Goal: Information Seeking & Learning: Find specific fact

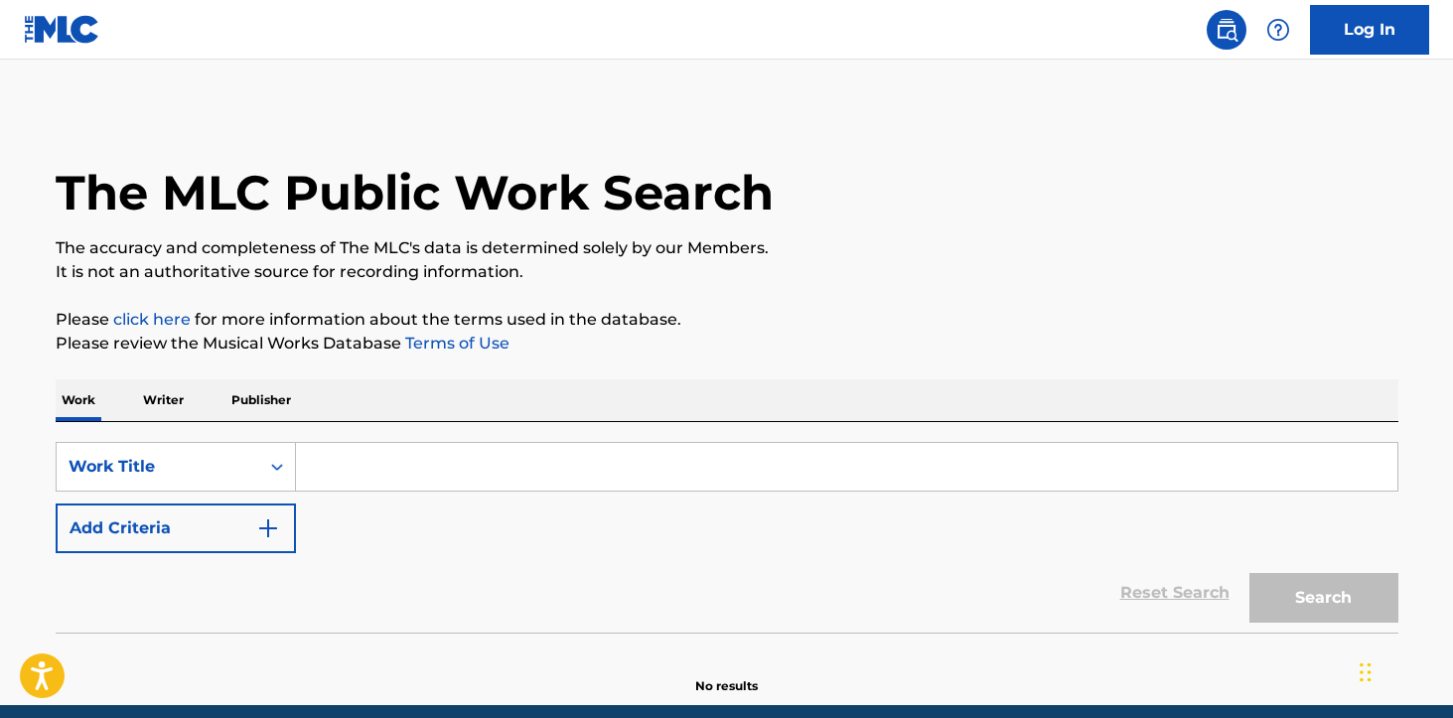
click at [222, 523] on button "Add Criteria" at bounding box center [176, 529] width 240 height 50
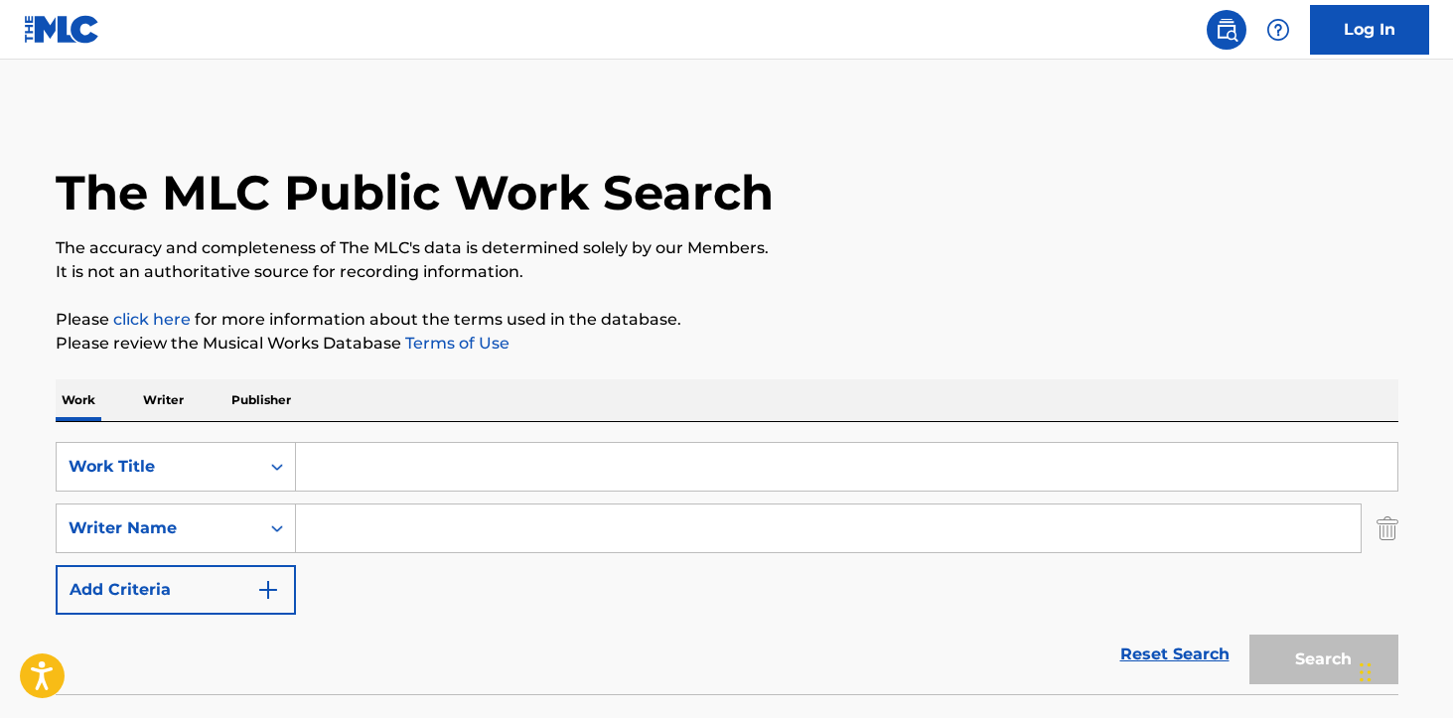
click at [419, 528] on input "Search Form" at bounding box center [828, 529] width 1065 height 48
paste input "VIDRIO"
type input "VIDRIO"
click at [465, 471] on input "Search Form" at bounding box center [847, 467] width 1102 height 48
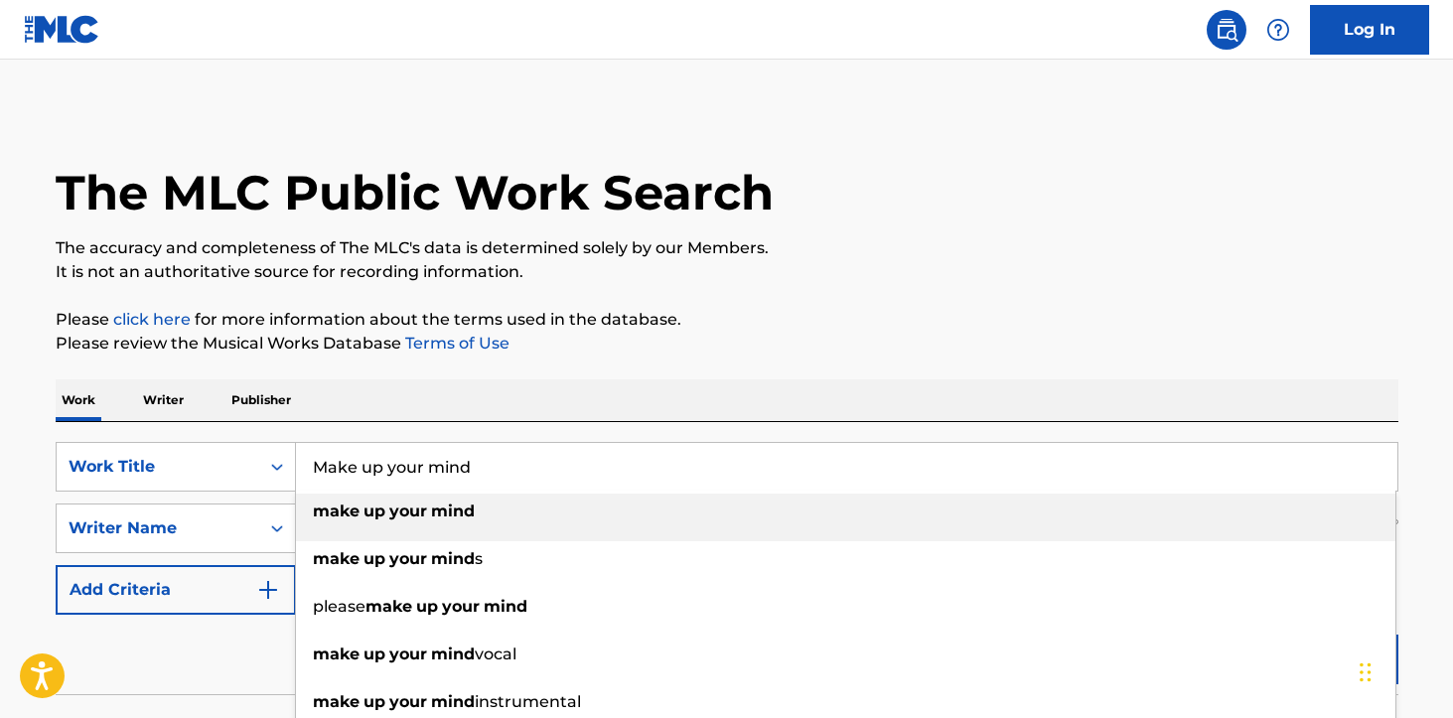
click at [535, 526] on div "make up your mind" at bounding box center [846, 512] width 1100 height 36
type input "make up your mind"
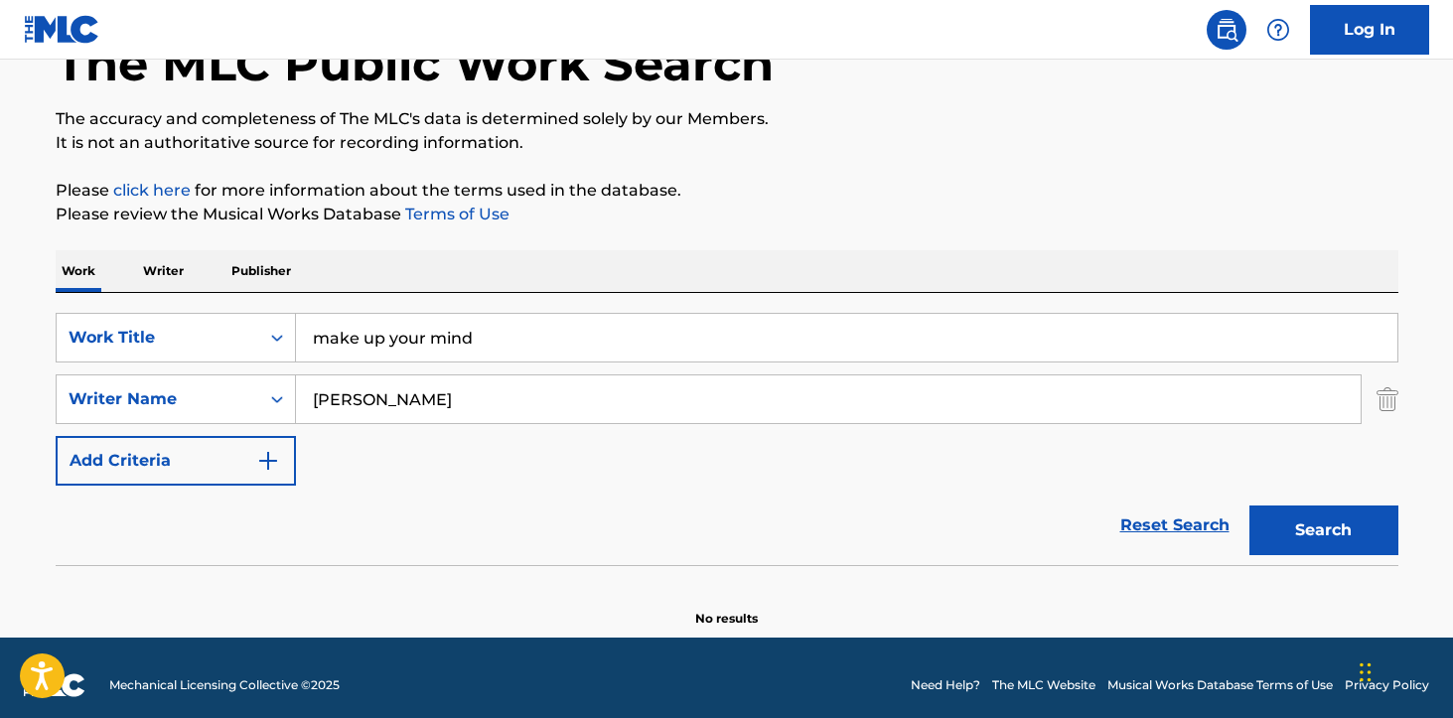
scroll to position [144, 0]
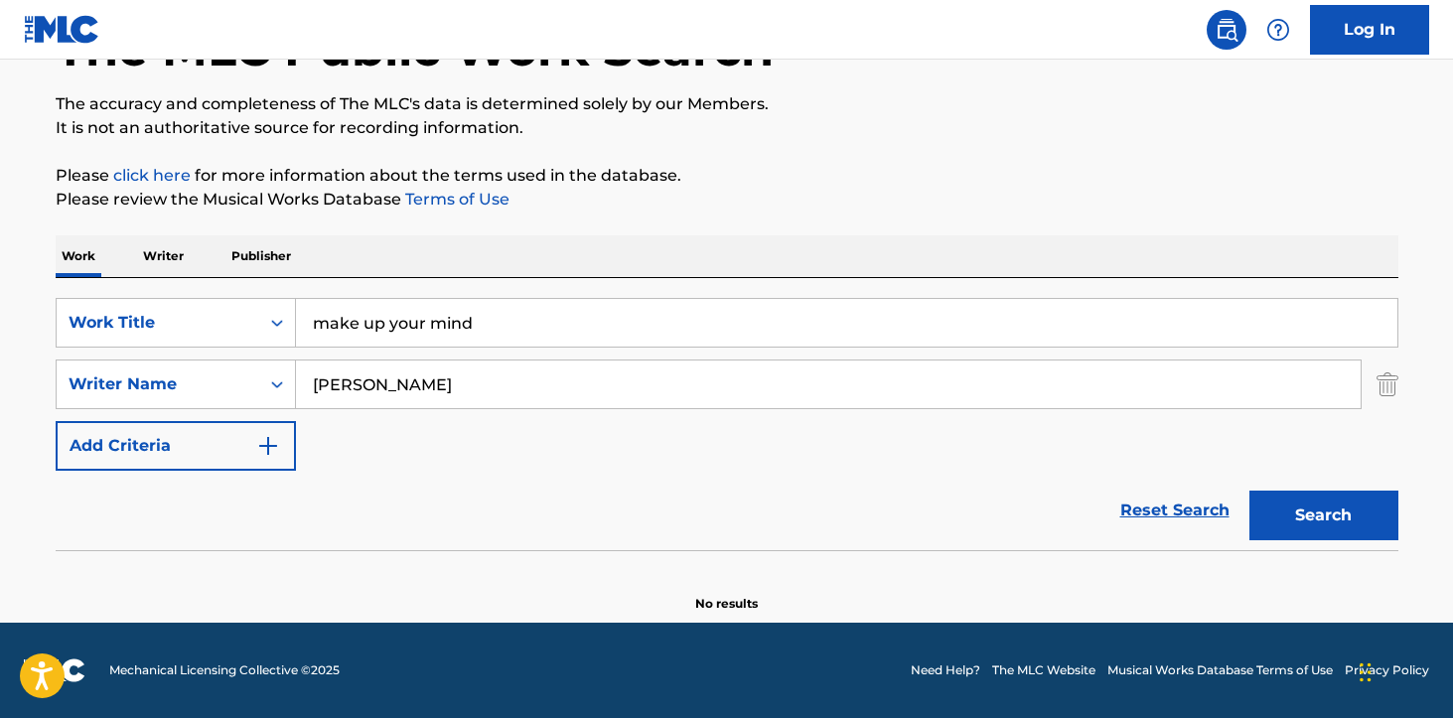
click at [1322, 515] on button "Search" at bounding box center [1324, 516] width 149 height 50
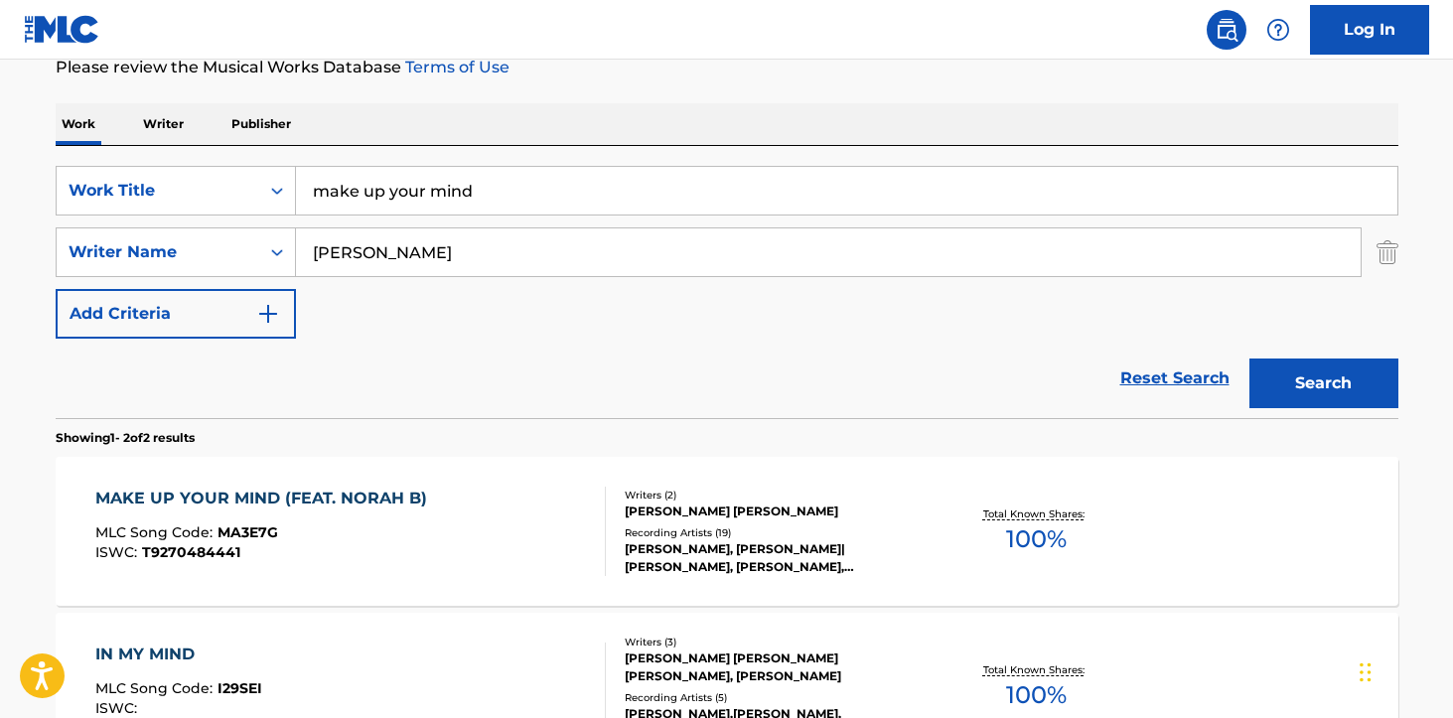
scroll to position [279, 0]
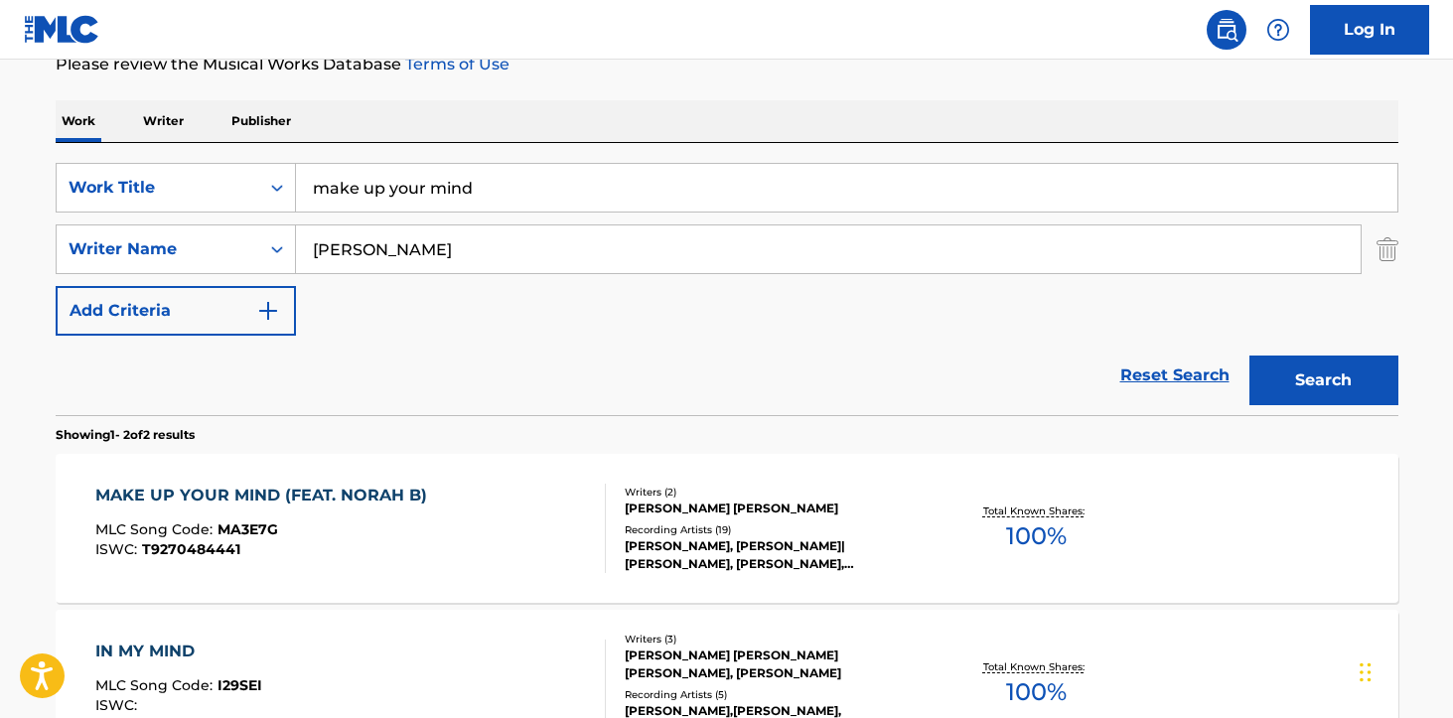
click at [740, 513] on div "ALFREDO DANIEL CASTELLANOS VIDRIO, RAMONA CLAPAN" at bounding box center [775, 509] width 300 height 18
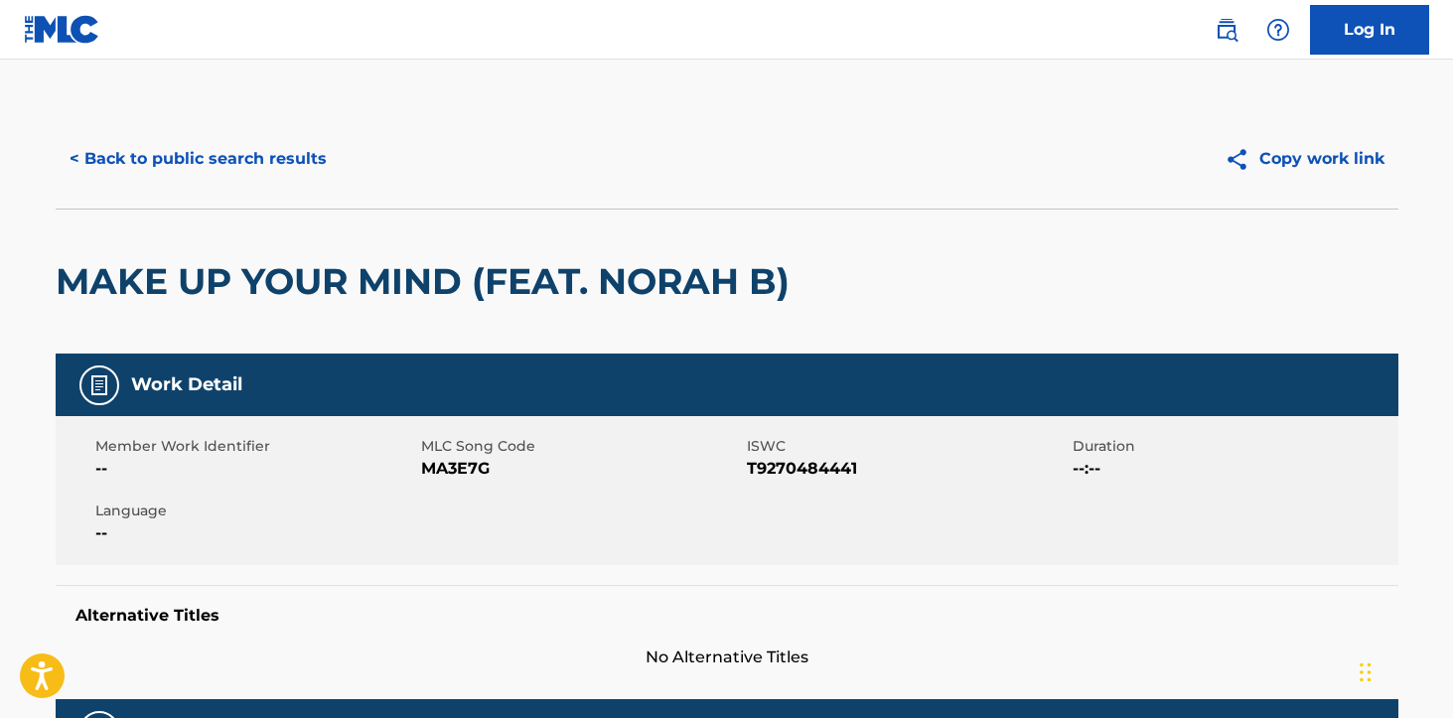
click at [245, 149] on button "< Back to public search results" at bounding box center [198, 159] width 285 height 50
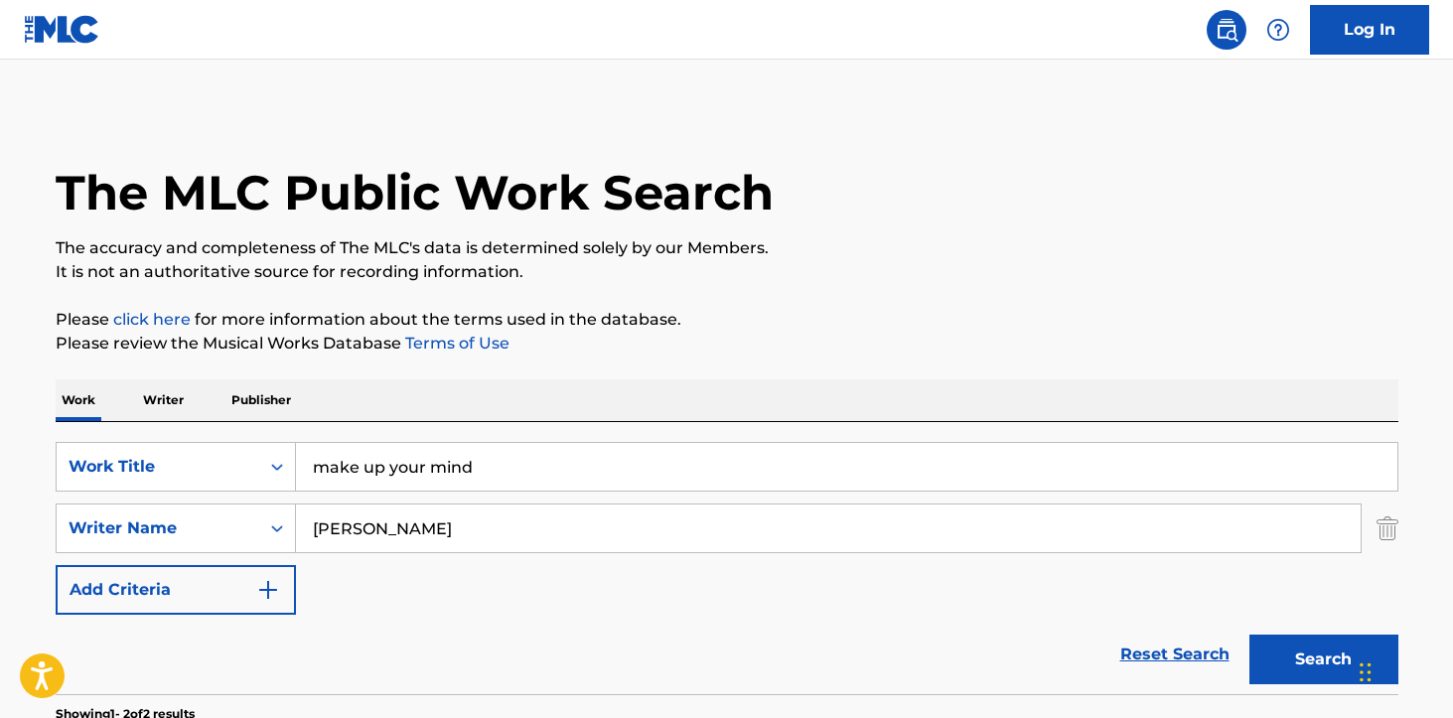
scroll to position [277, 0]
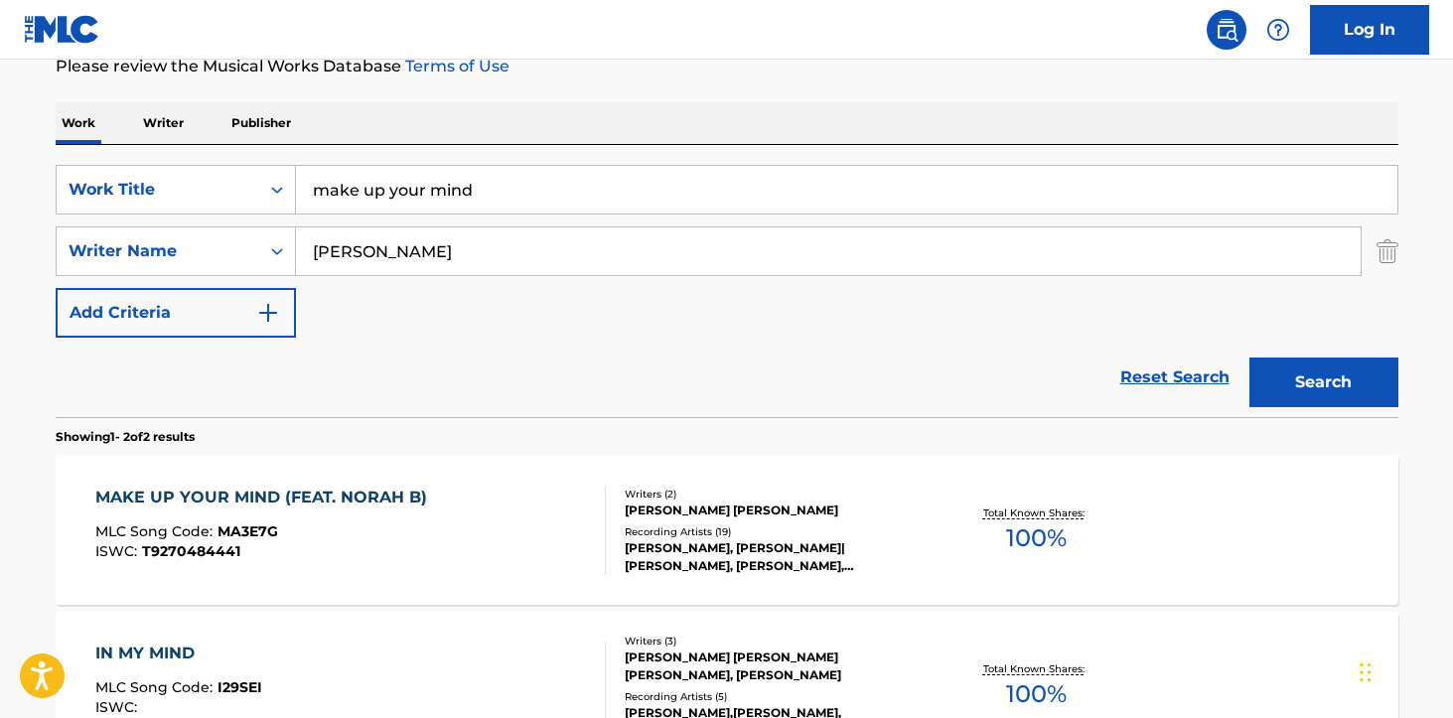
click at [431, 250] on input "VIDRIO" at bounding box center [828, 251] width 1065 height 48
type input "Rothschild"
click at [420, 197] on input "make up your mind" at bounding box center [847, 190] width 1102 height 48
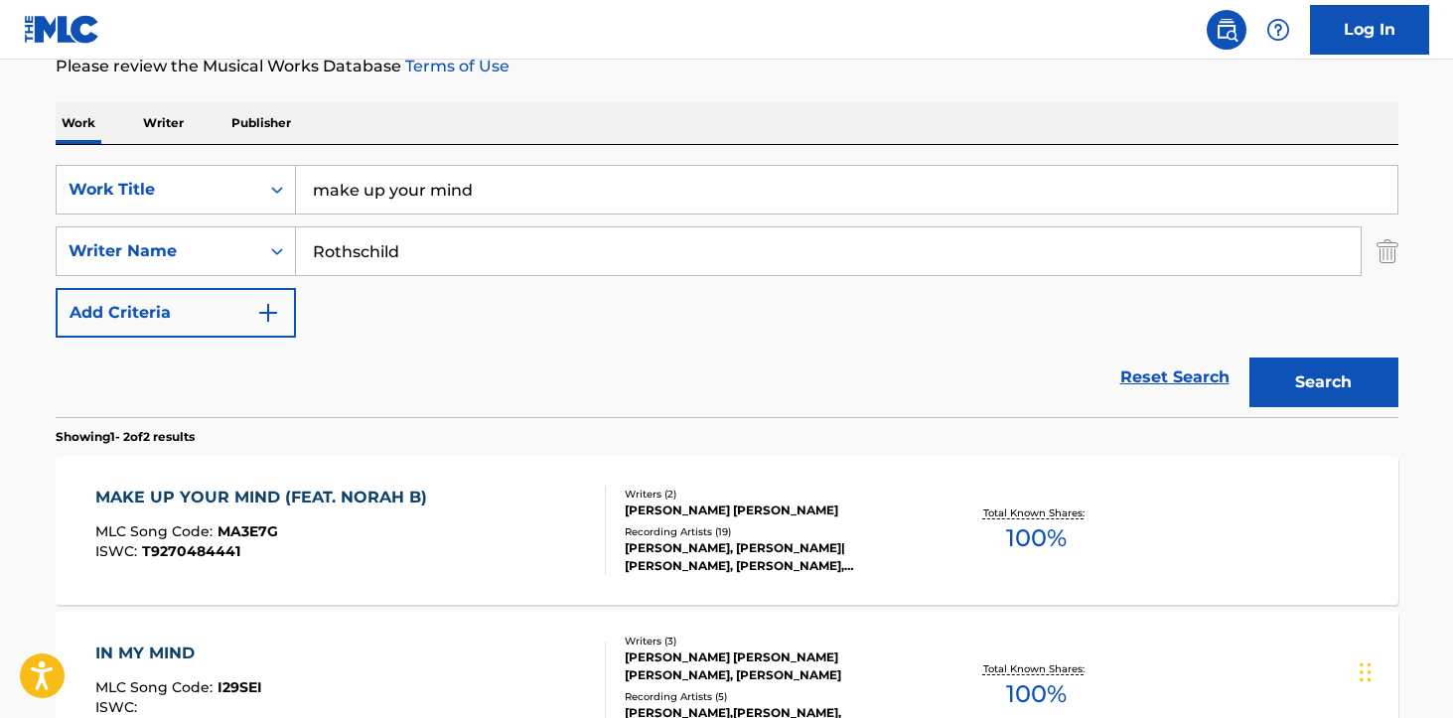
click at [420, 197] on input "make up your mind" at bounding box center [847, 190] width 1102 height 48
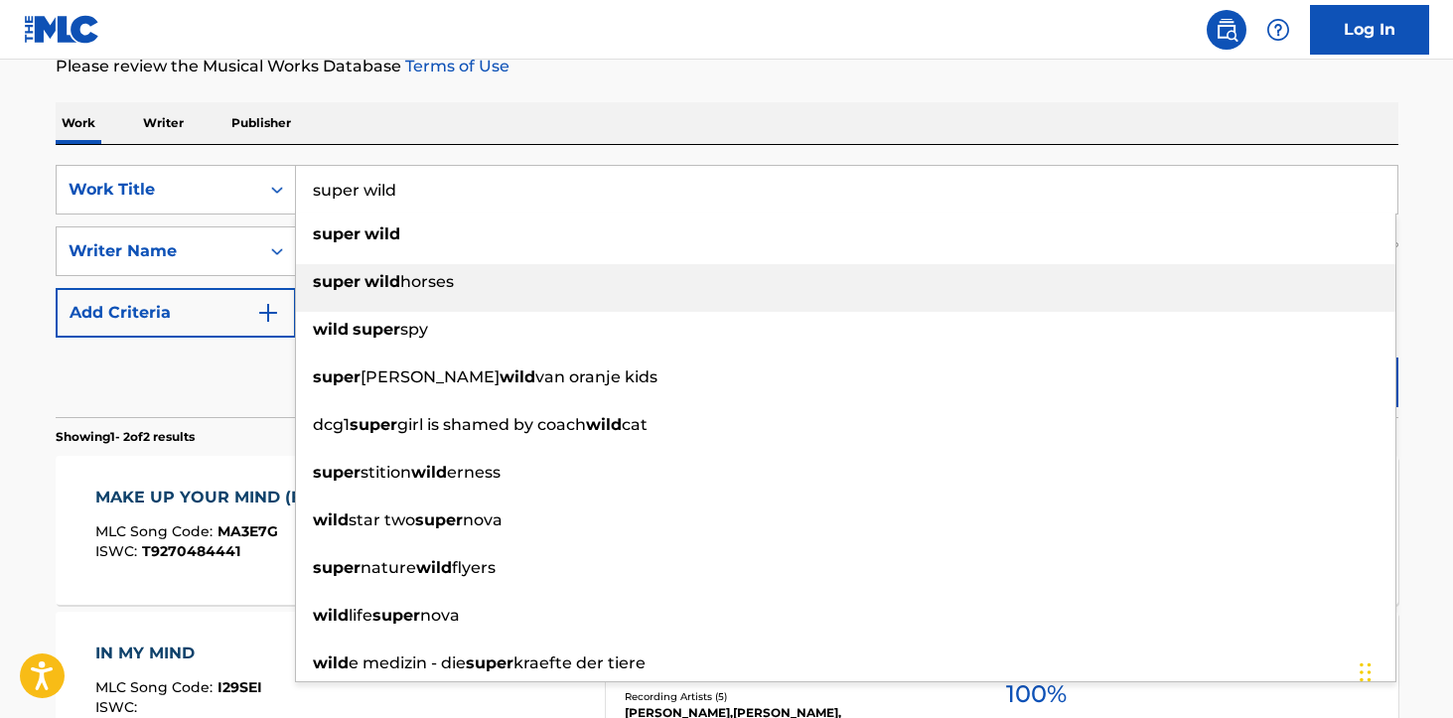
type input "super wild"
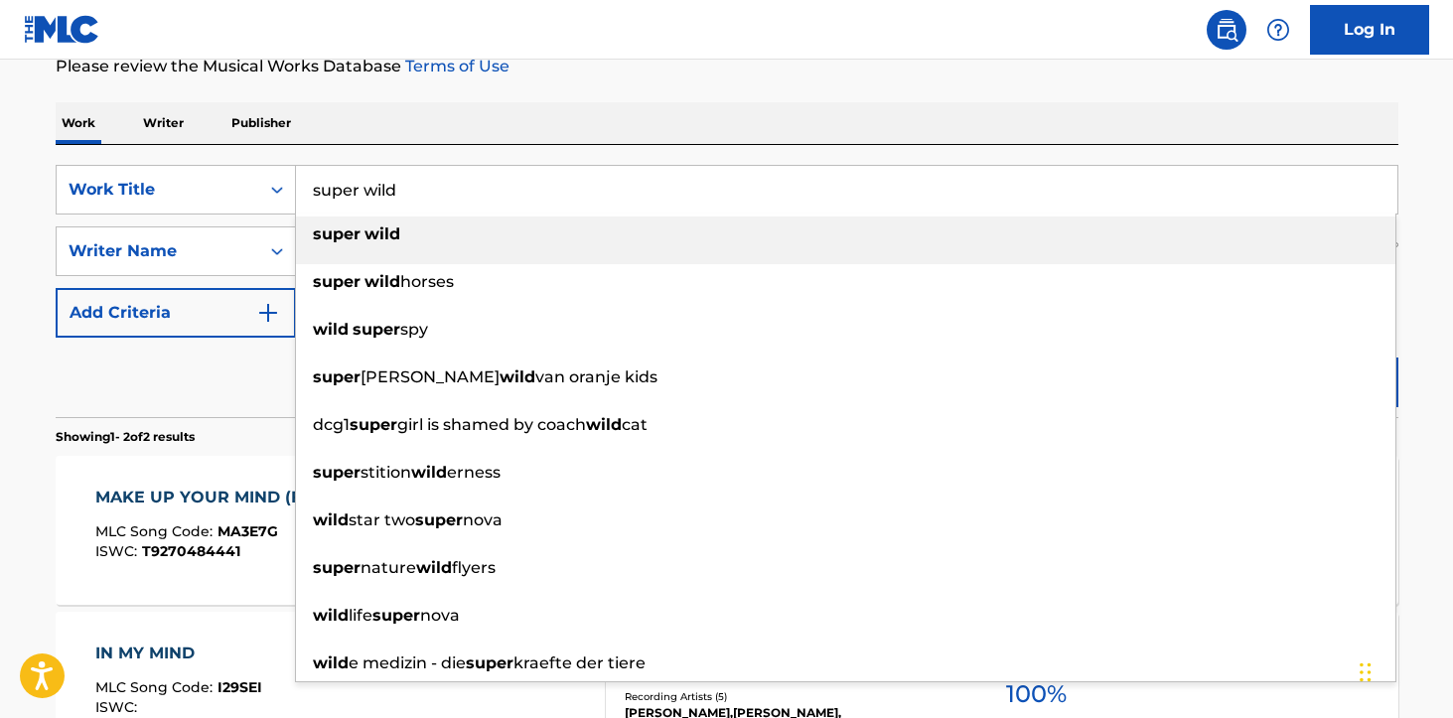
click at [434, 224] on div "super wild" at bounding box center [846, 235] width 1100 height 36
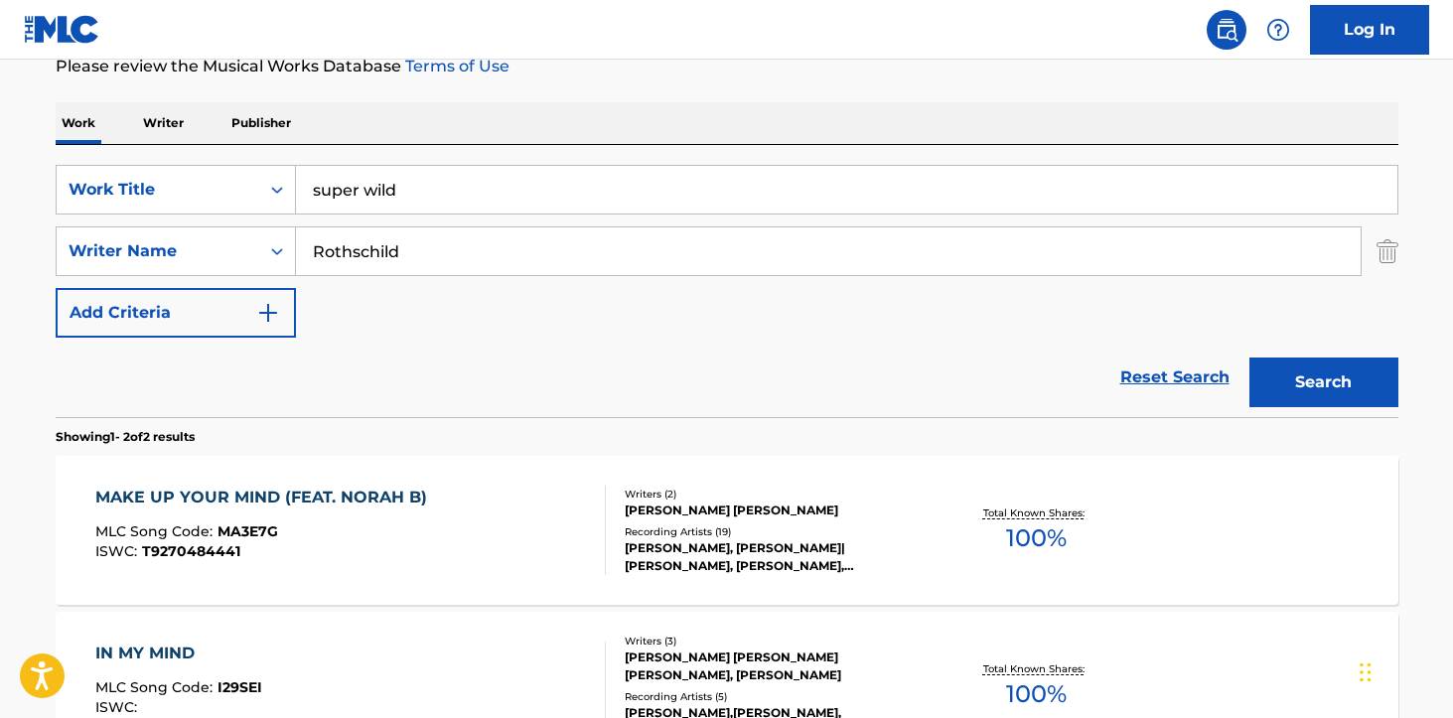
click at [1360, 376] on button "Search" at bounding box center [1324, 383] width 149 height 50
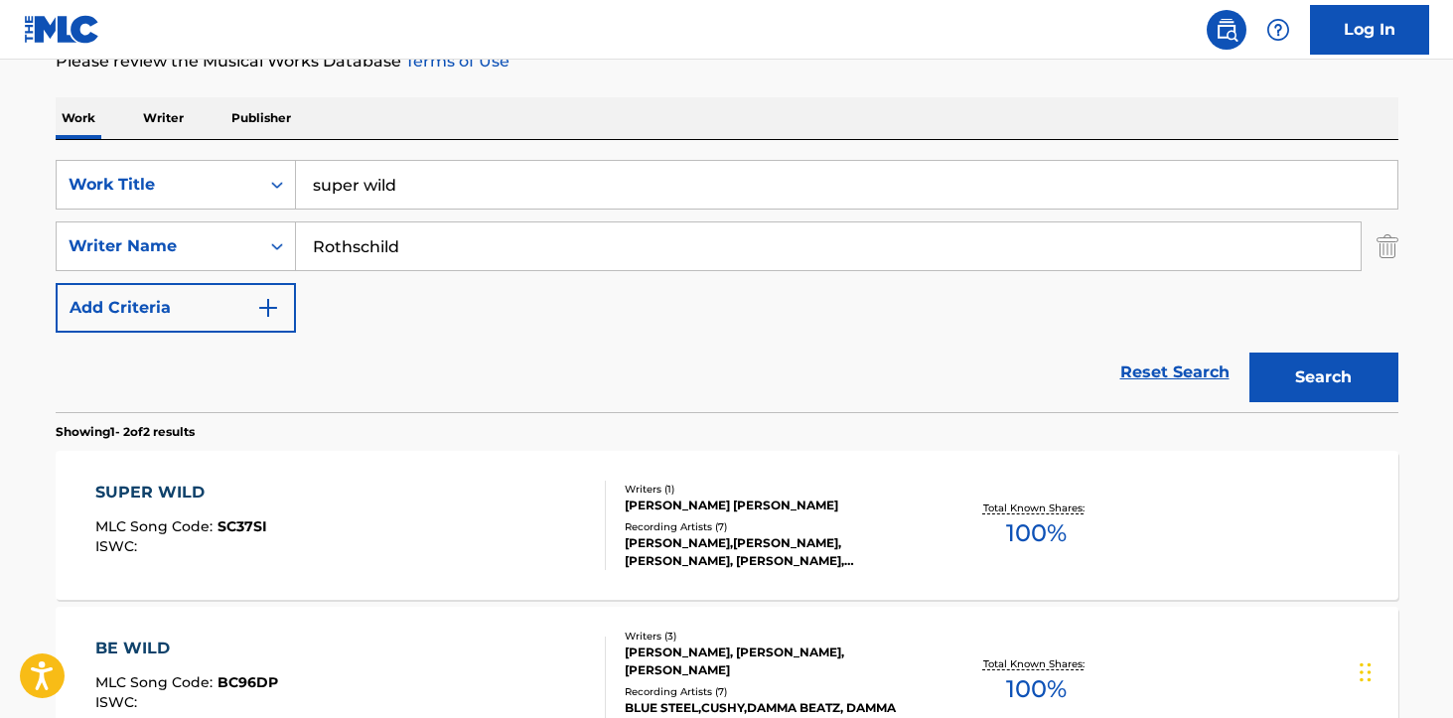
scroll to position [298, 0]
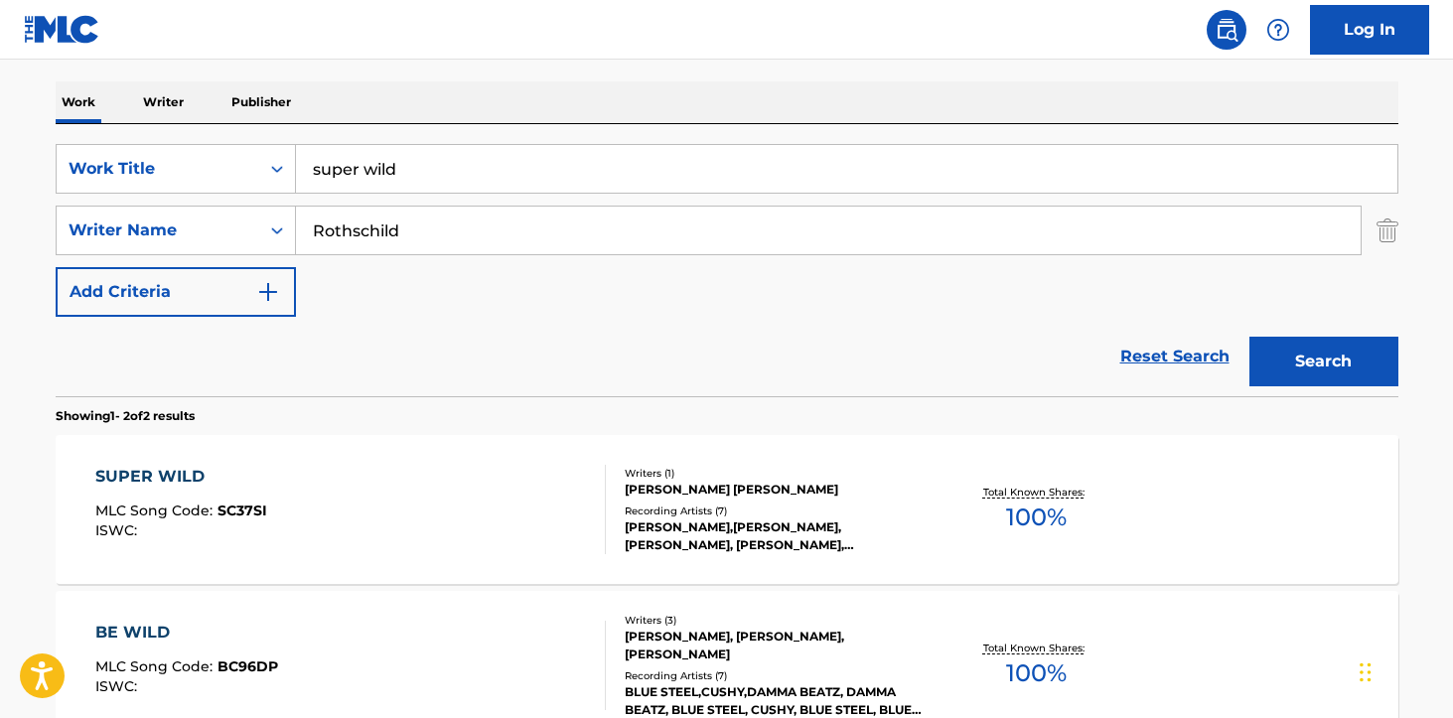
click at [661, 478] on div "Writers ( 1 )" at bounding box center [775, 473] width 300 height 15
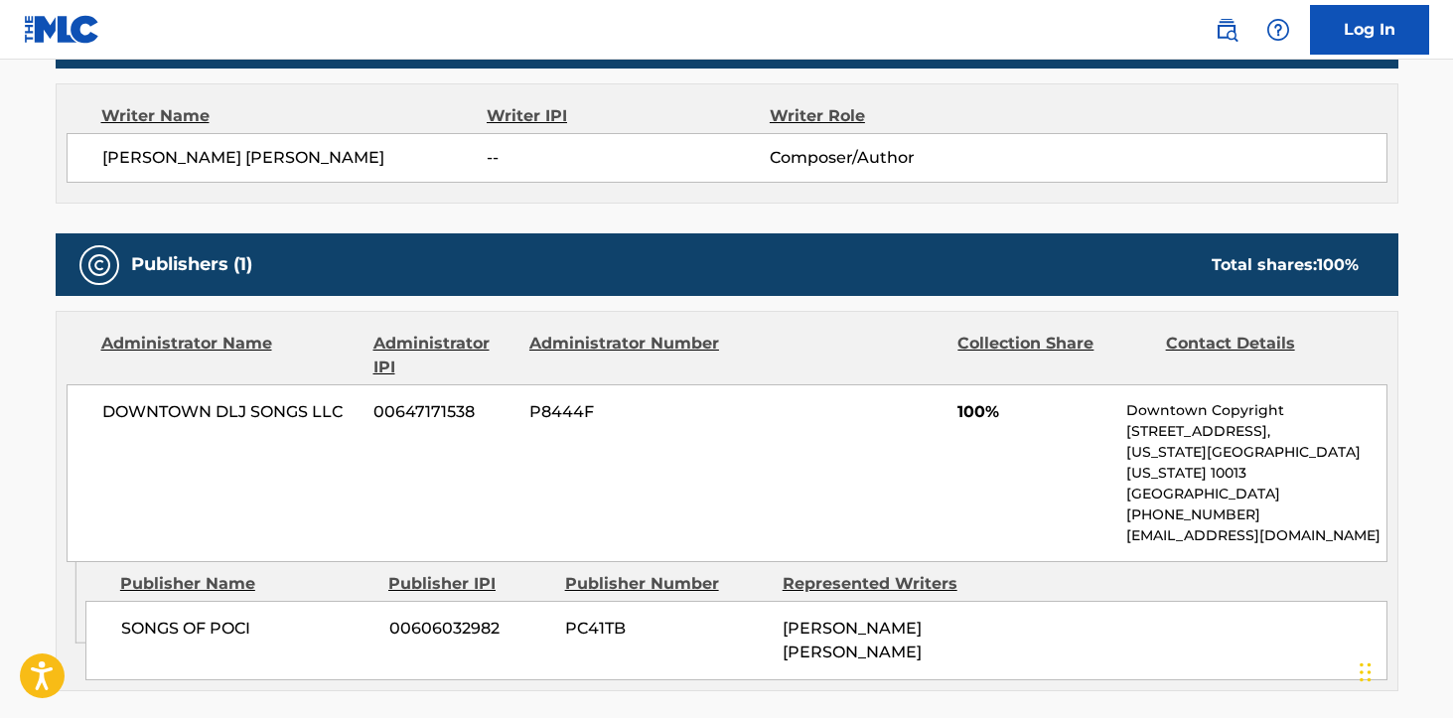
scroll to position [691, 0]
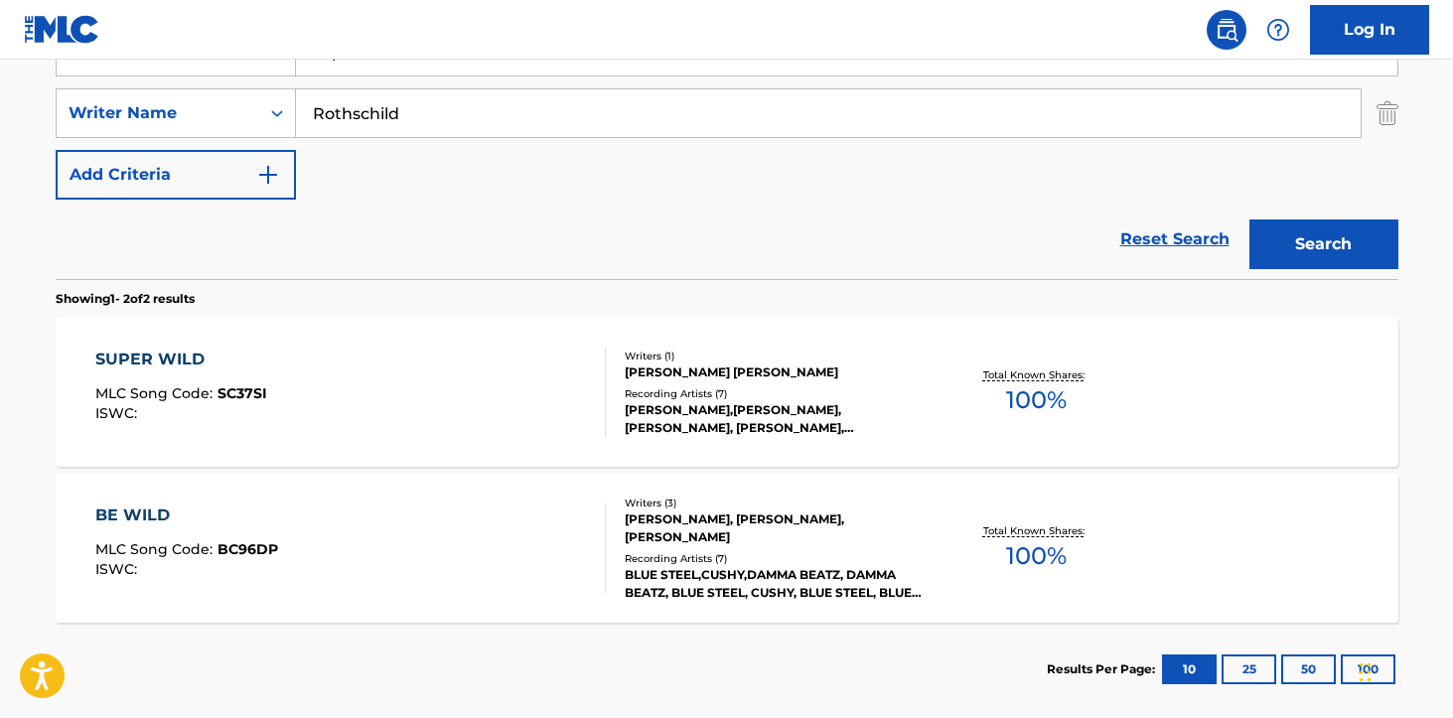
scroll to position [416, 0]
click at [739, 397] on div "Recording Artists ( 7 )" at bounding box center [775, 392] width 300 height 15
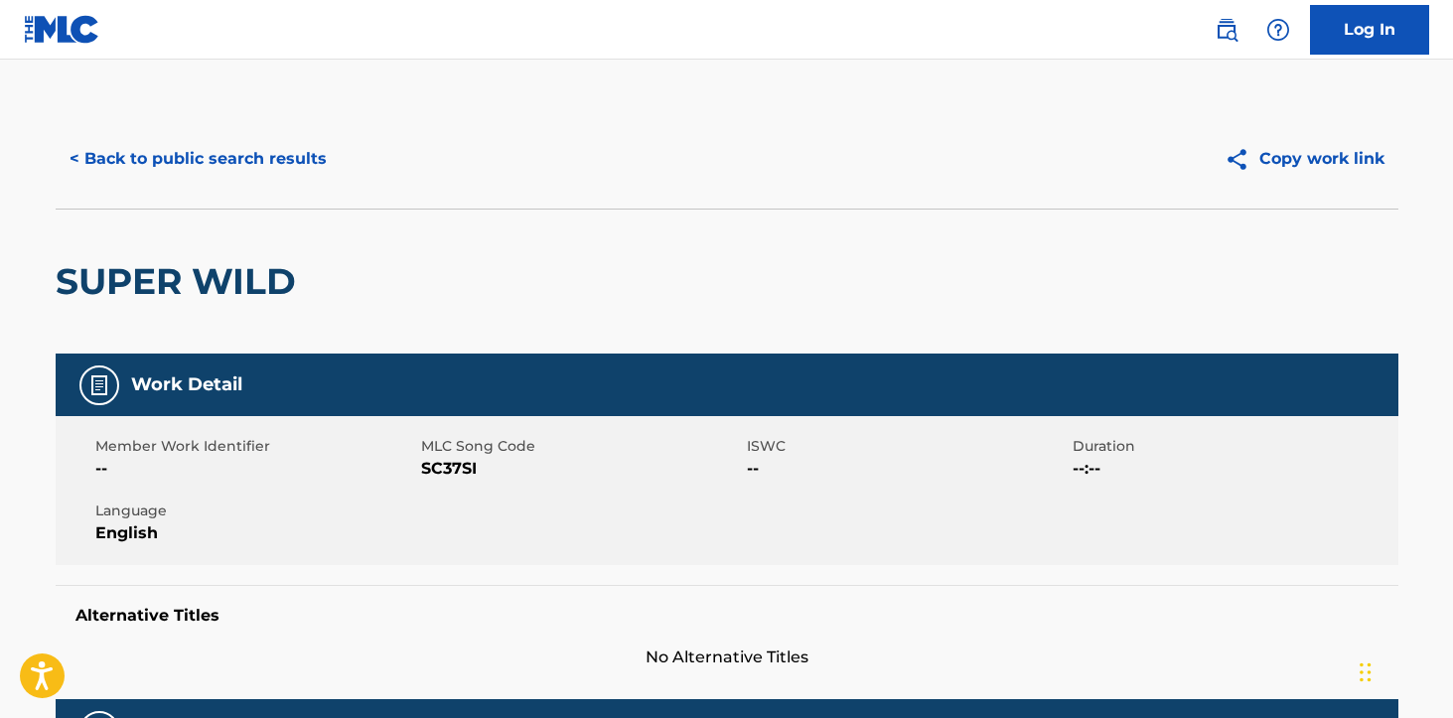
click at [195, 145] on button "< Back to public search results" at bounding box center [198, 159] width 285 height 50
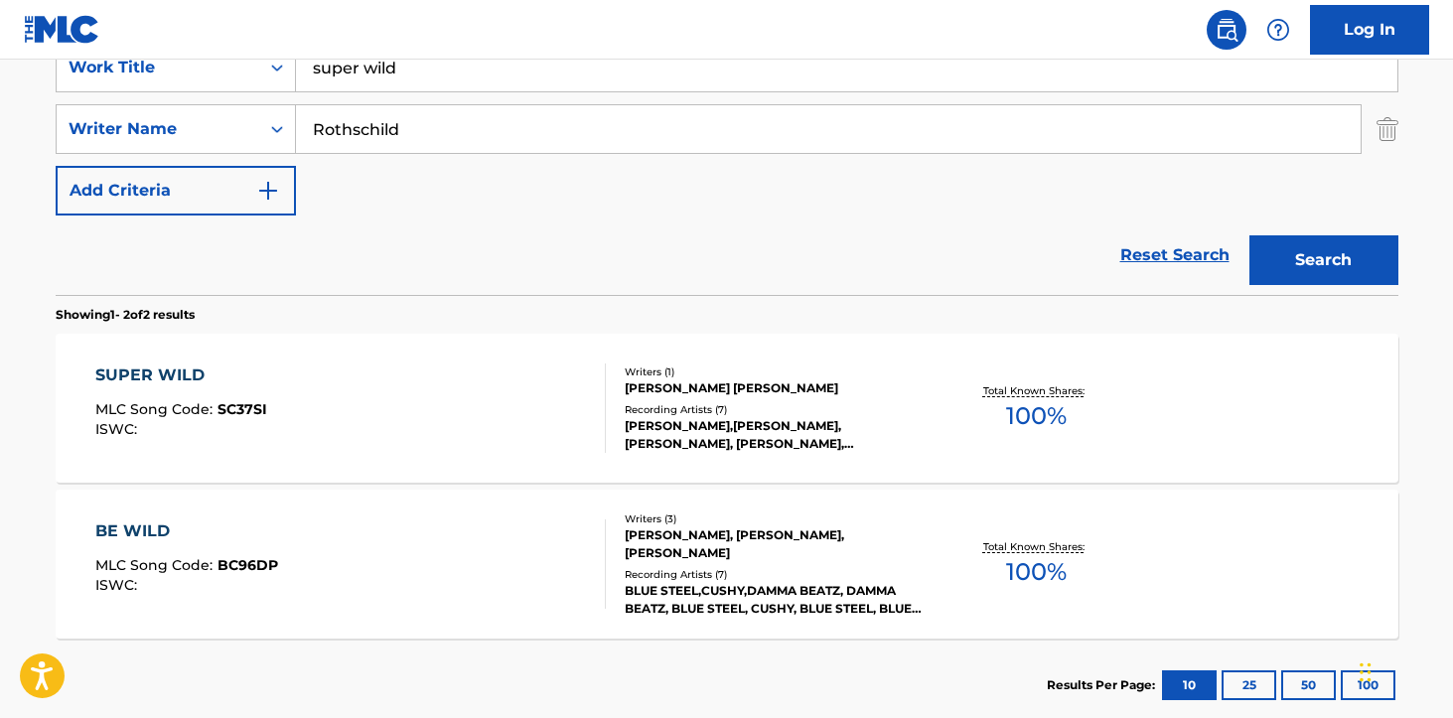
scroll to position [397, 0]
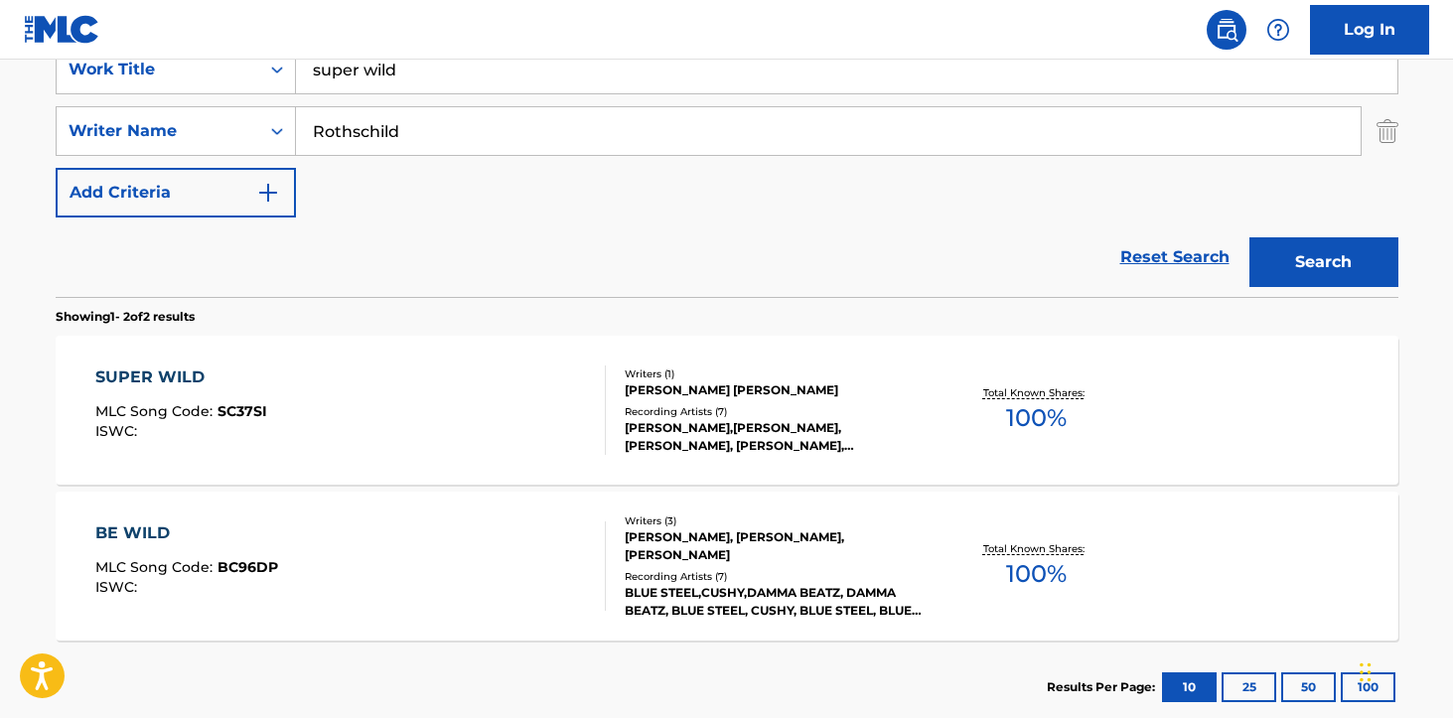
click at [403, 117] on input "Rothschild" at bounding box center [828, 131] width 1065 height 48
type input "wesley"
click at [362, 79] on input "super wild" at bounding box center [847, 70] width 1102 height 48
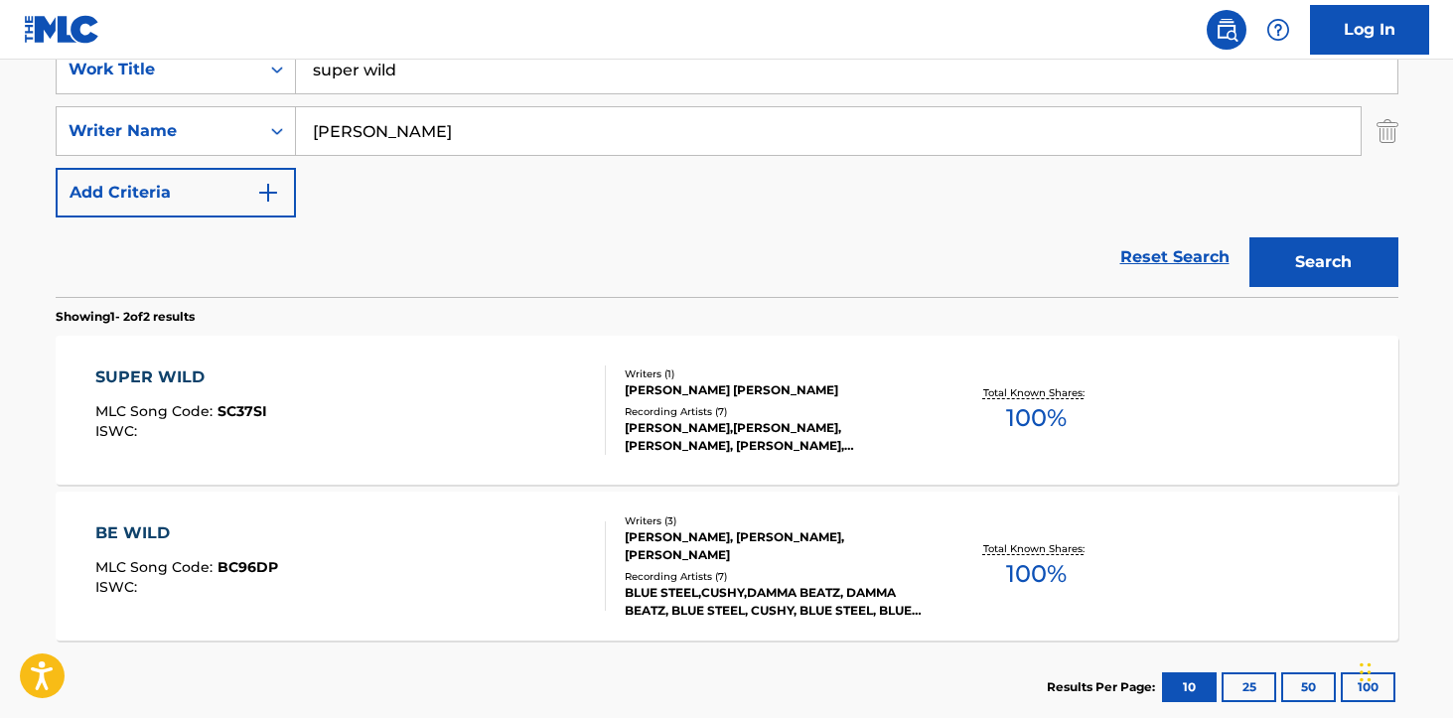
click at [362, 79] on input "super wild" at bounding box center [847, 70] width 1102 height 48
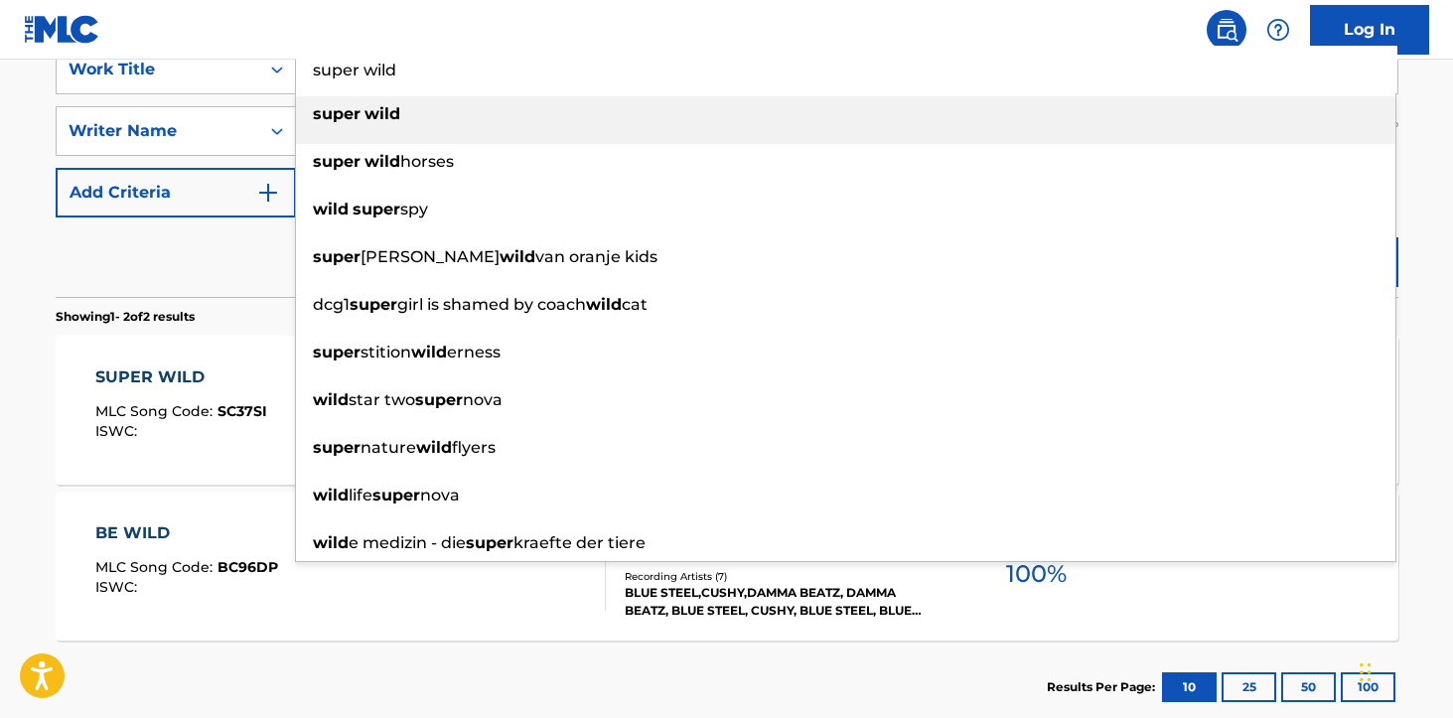
click at [362, 79] on input "super wild" at bounding box center [847, 70] width 1102 height 48
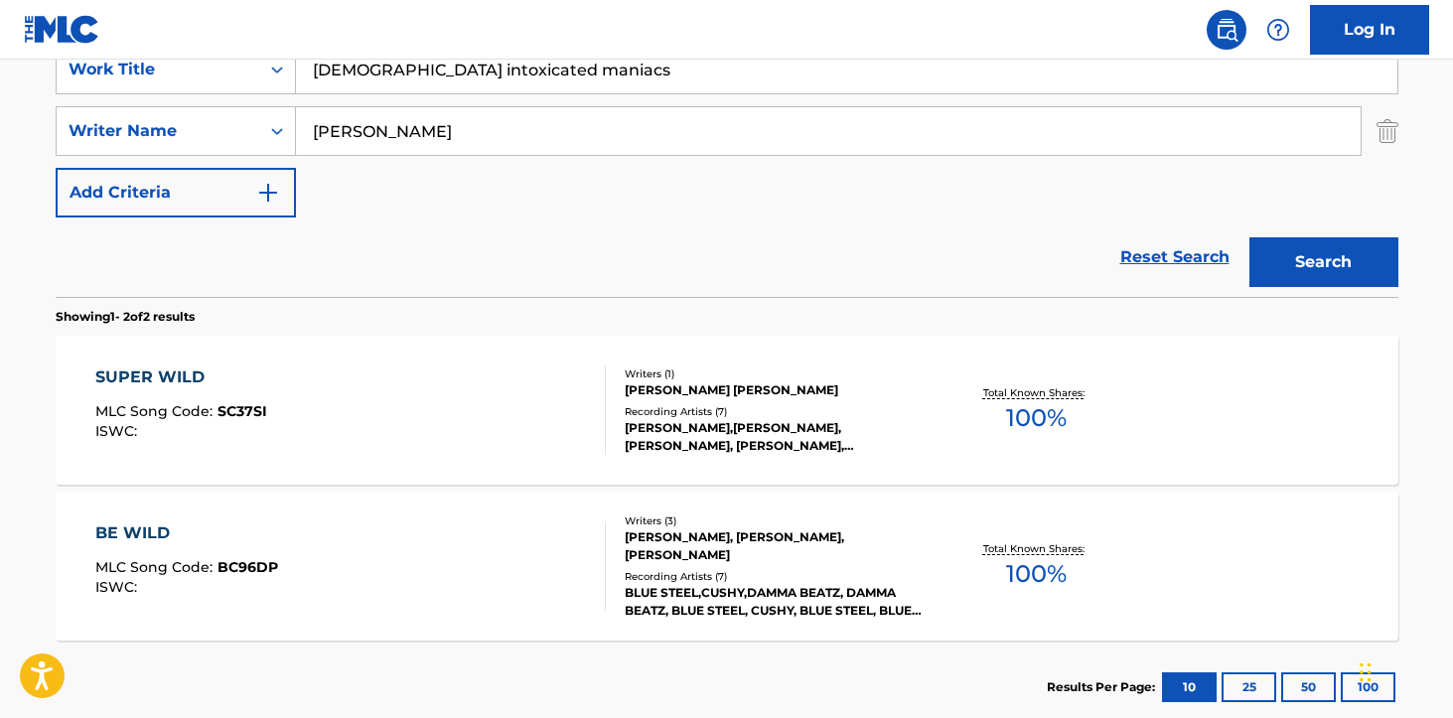
drag, startPoint x: 482, startPoint y: 64, endPoint x: 359, endPoint y: 64, distance: 123.2
click at [359, 64] on input "god intoxicated maniacs" at bounding box center [847, 70] width 1102 height 48
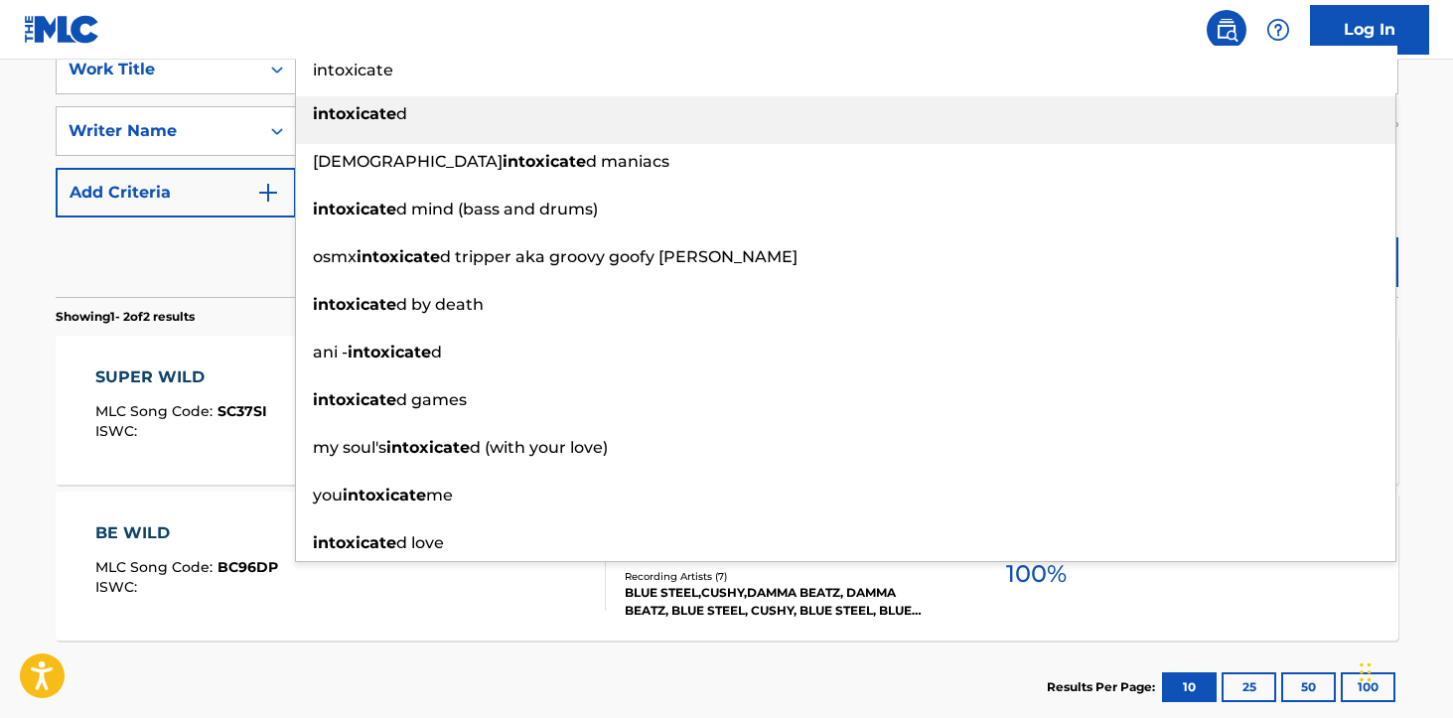
type input "intoxicate"
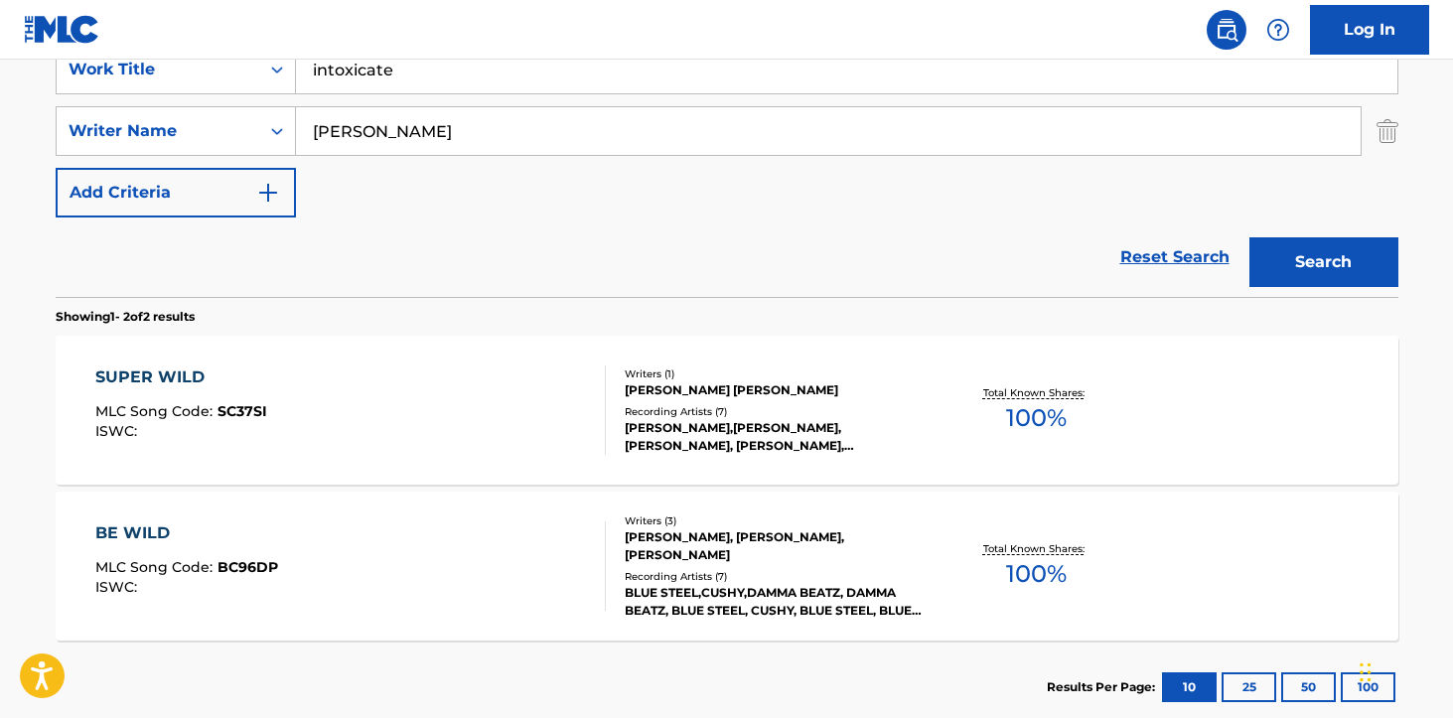
click at [405, 11] on nav "Log In" at bounding box center [726, 30] width 1453 height 60
click at [1310, 286] on button "Search" at bounding box center [1324, 262] width 149 height 50
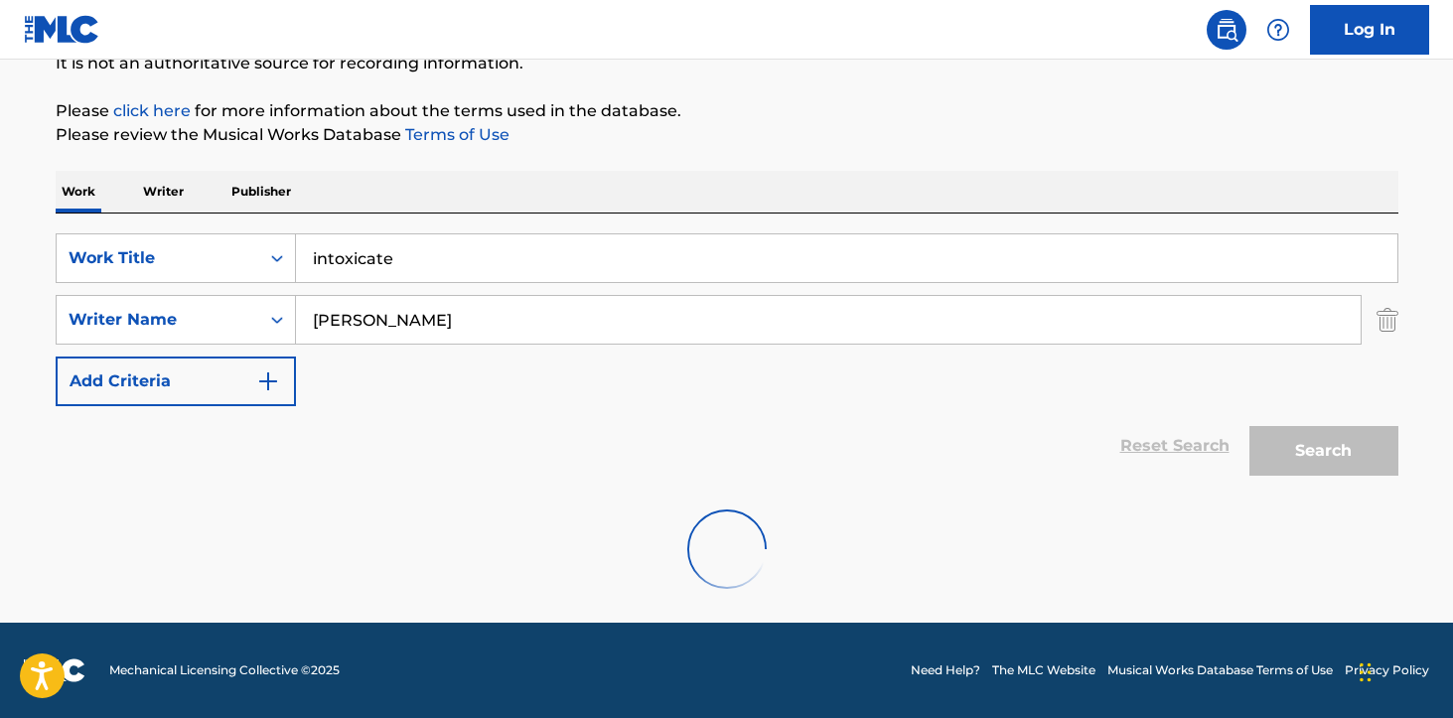
scroll to position [363, 0]
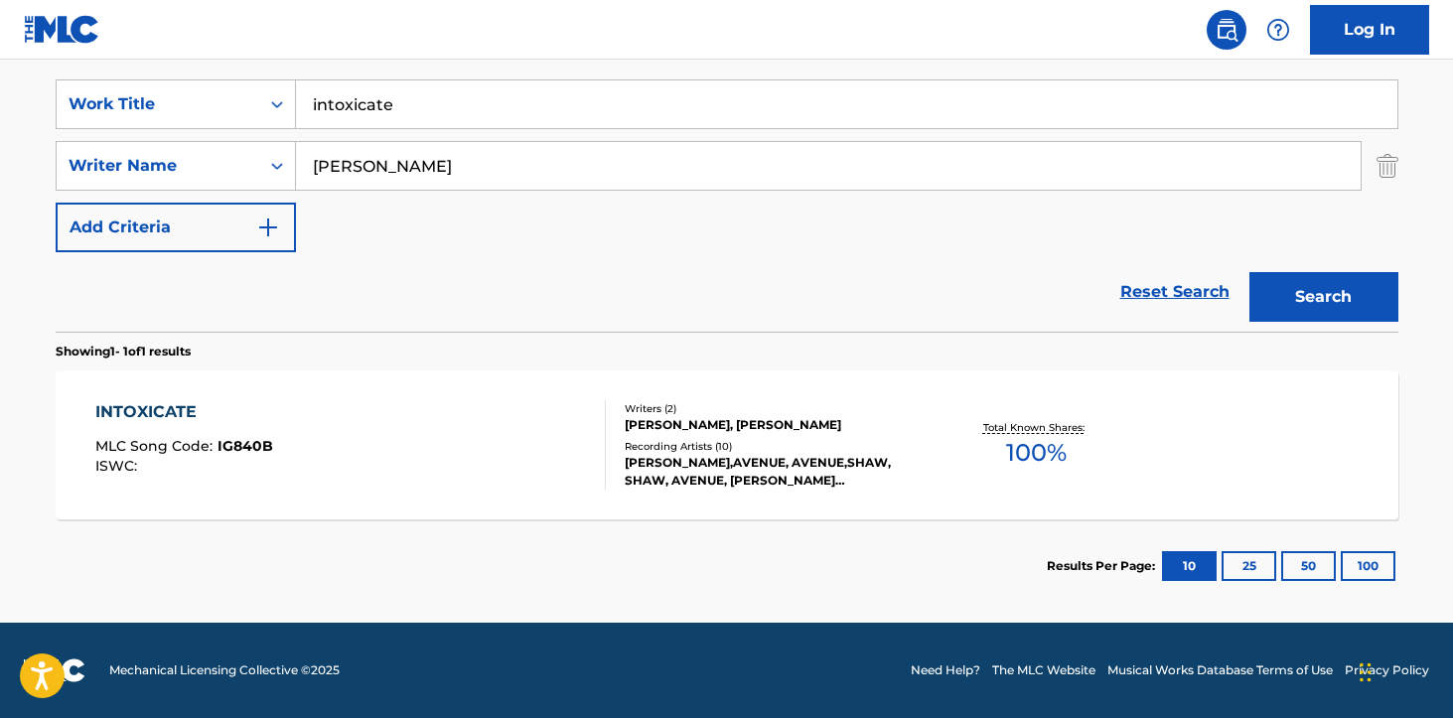
click at [749, 433] on div "GAGE WESLEY, HSIN HWANG" at bounding box center [775, 425] width 300 height 18
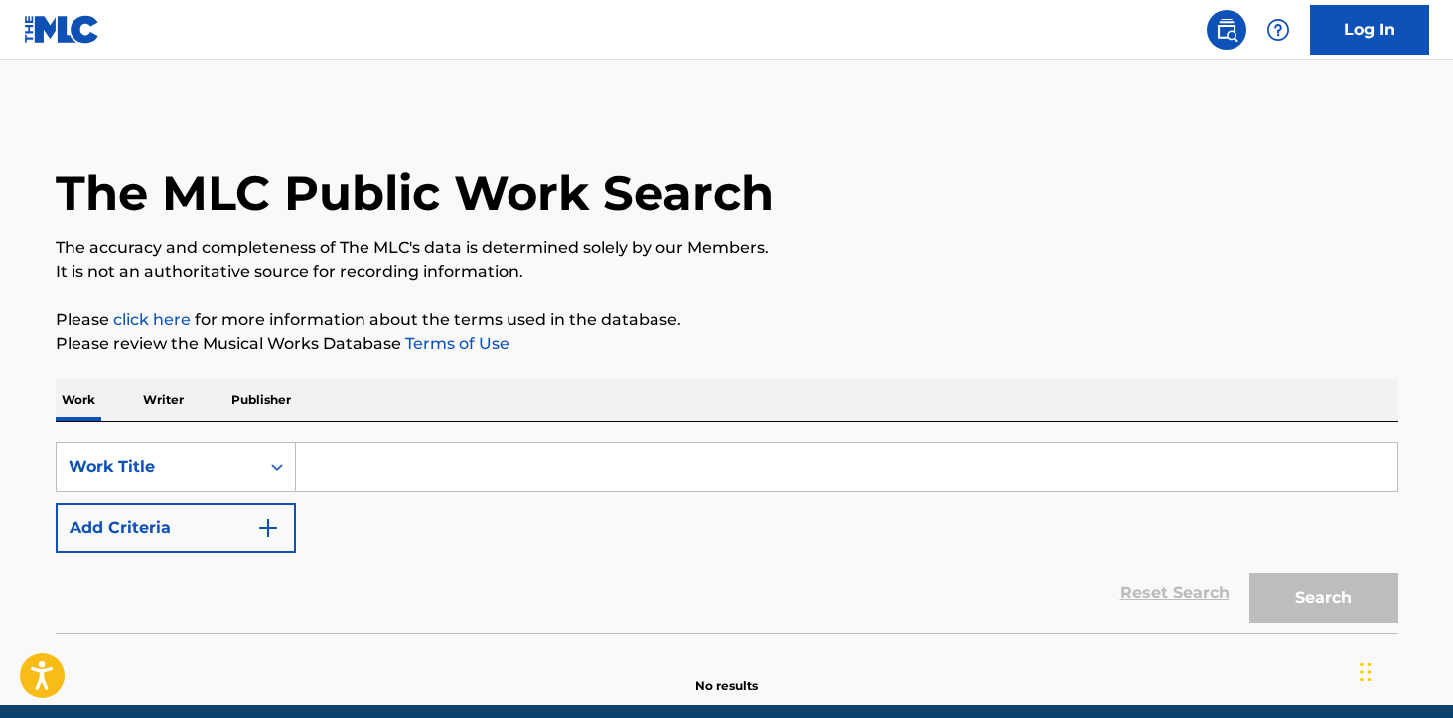
click at [386, 481] on input "Search Form" at bounding box center [847, 467] width 1102 height 48
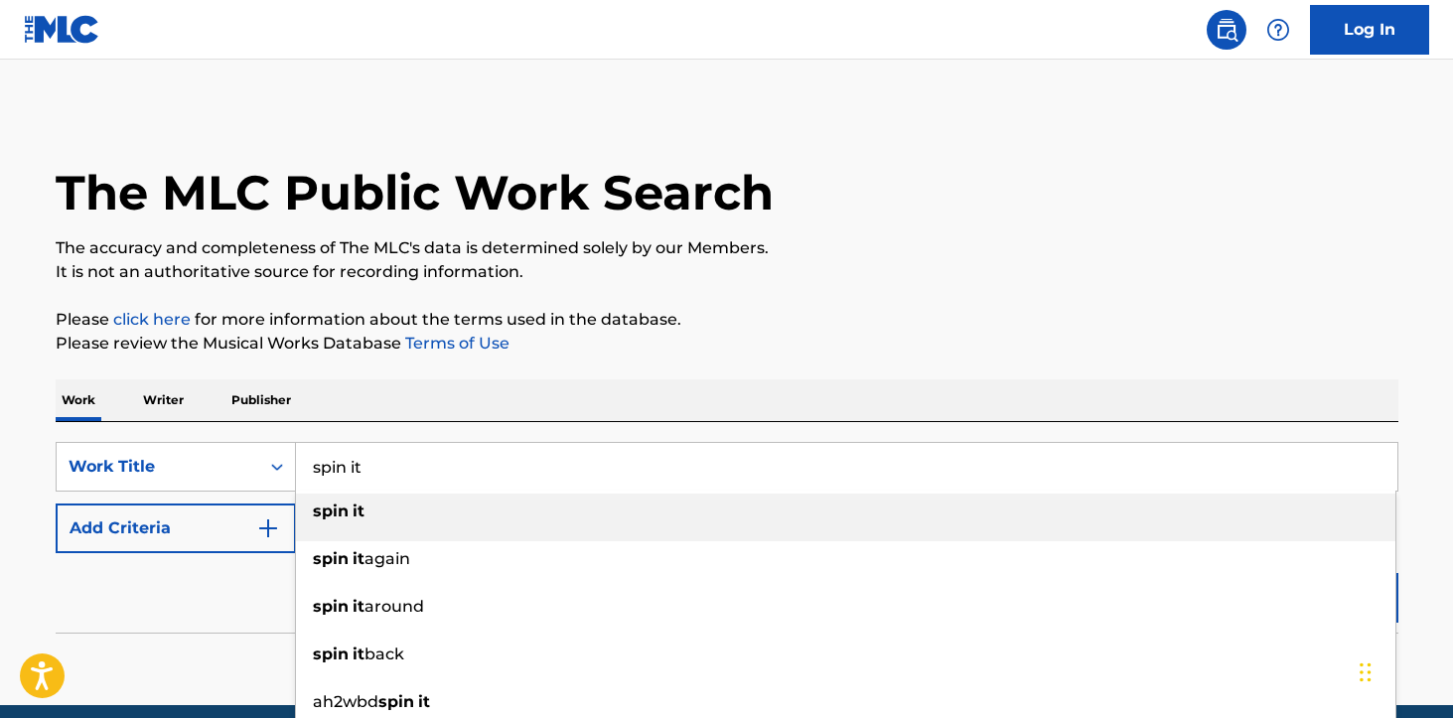
type input "spin it"
click at [724, 319] on p "Please click here for more information about the terms used in the database." at bounding box center [727, 320] width 1343 height 24
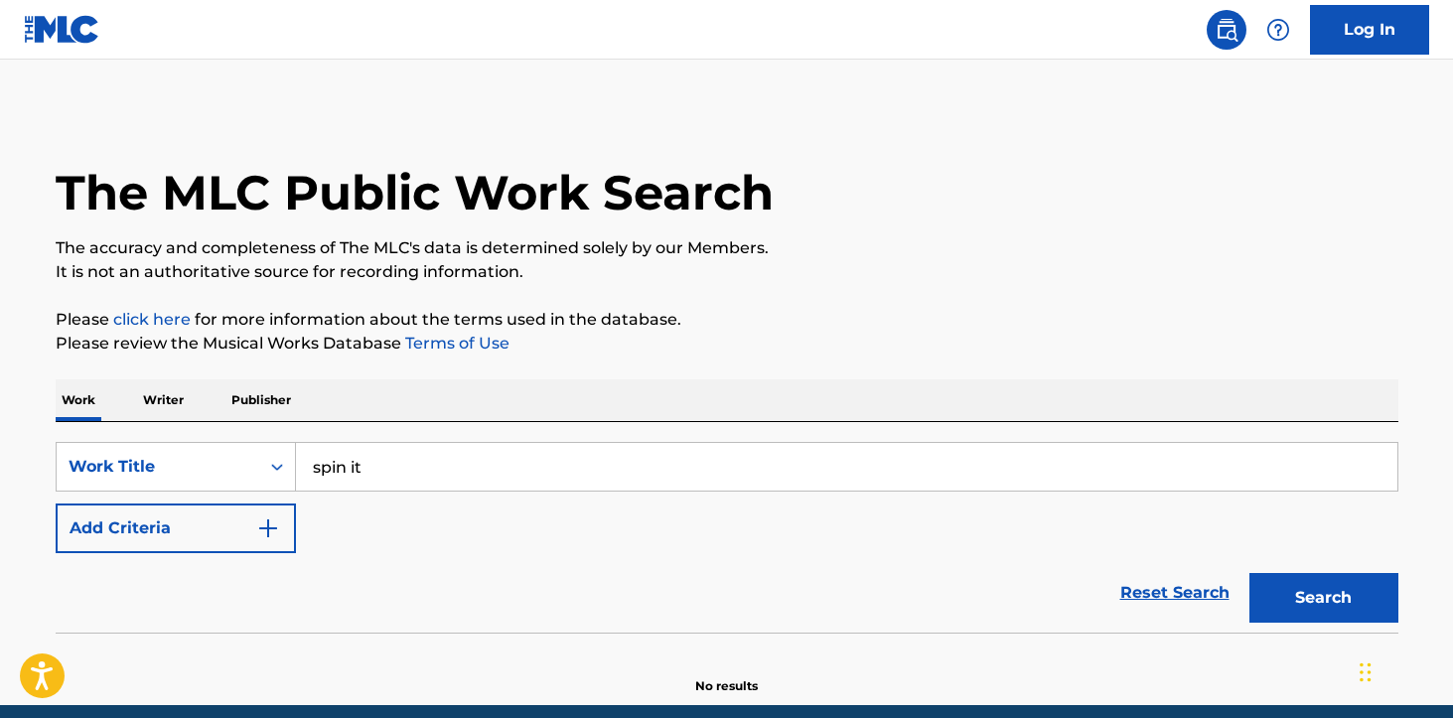
click at [185, 513] on button "Add Criteria" at bounding box center [176, 529] width 240 height 50
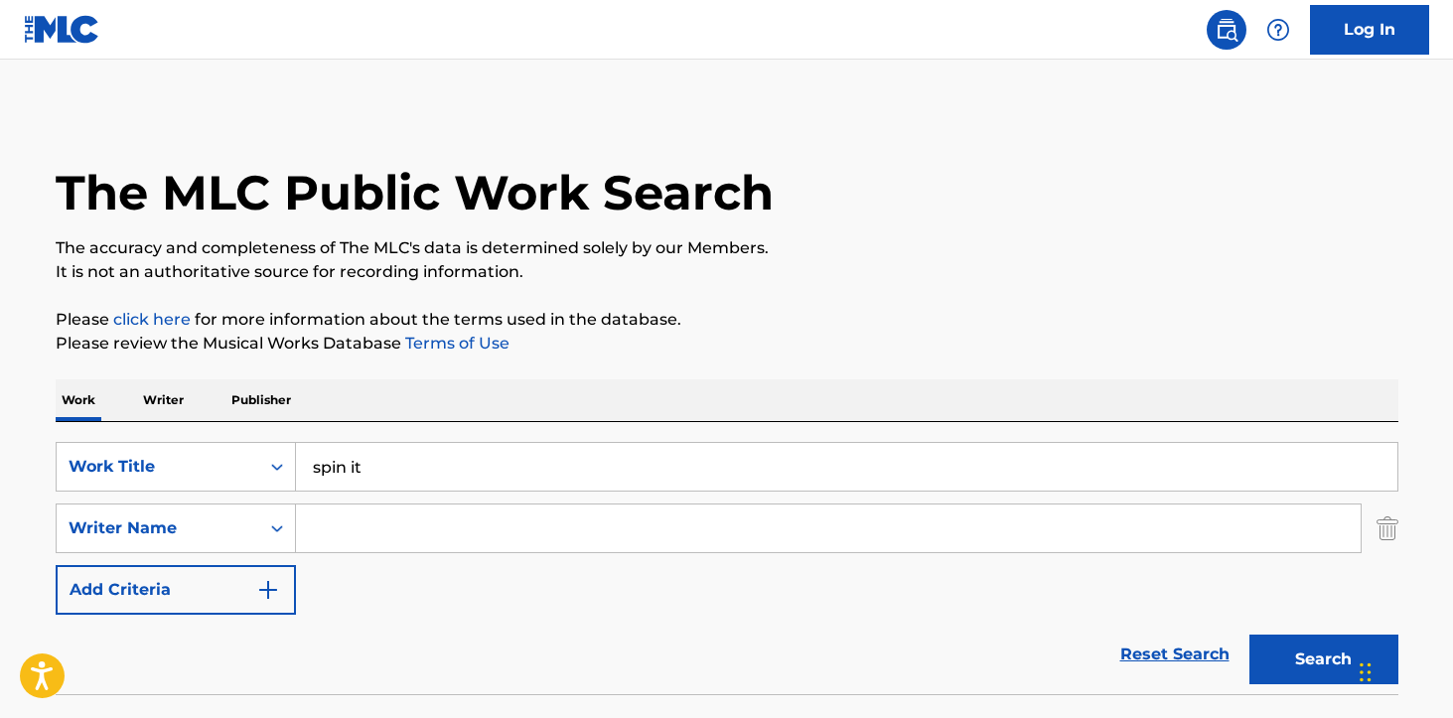
click at [352, 525] on input "Search Form" at bounding box center [828, 529] width 1065 height 48
type input "[PERSON_NAME]"
click at [1250, 635] on button "Search" at bounding box center [1324, 660] width 149 height 50
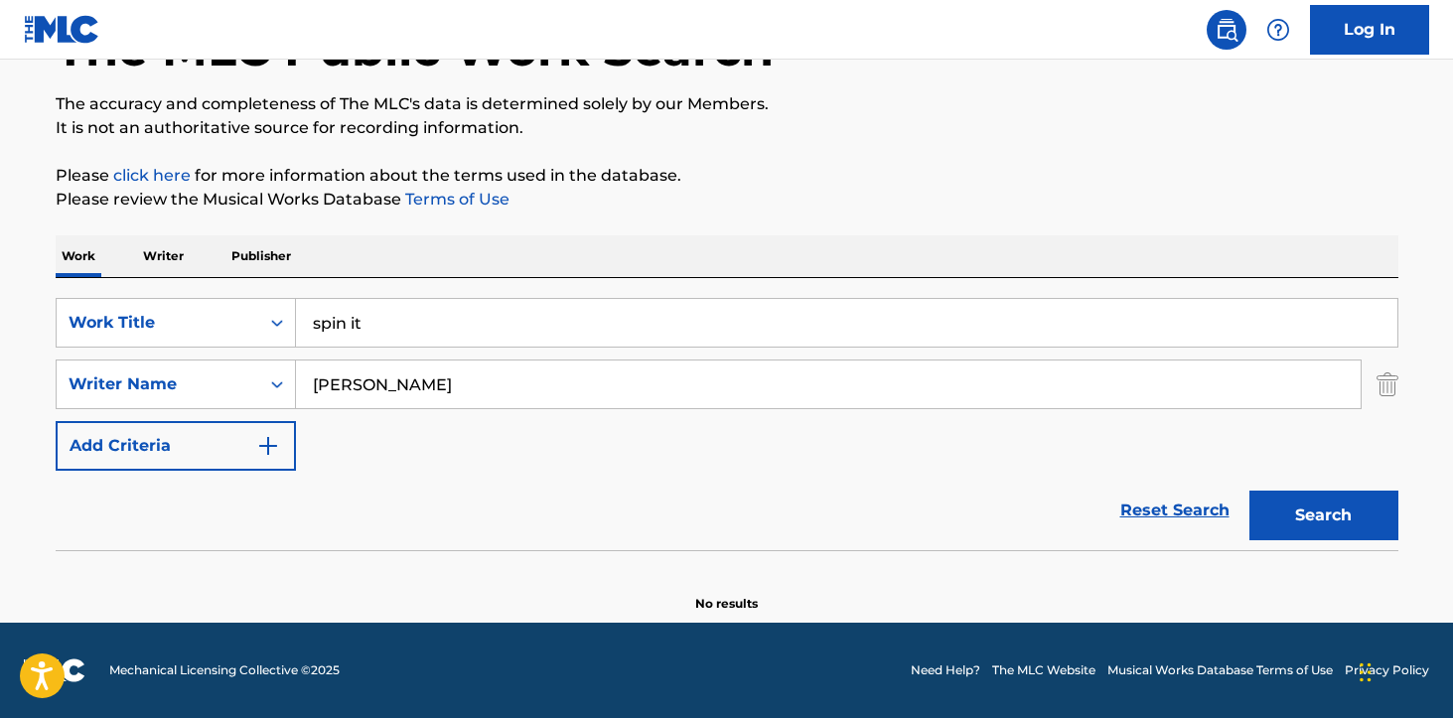
click at [415, 308] on input "spin it" at bounding box center [847, 323] width 1102 height 48
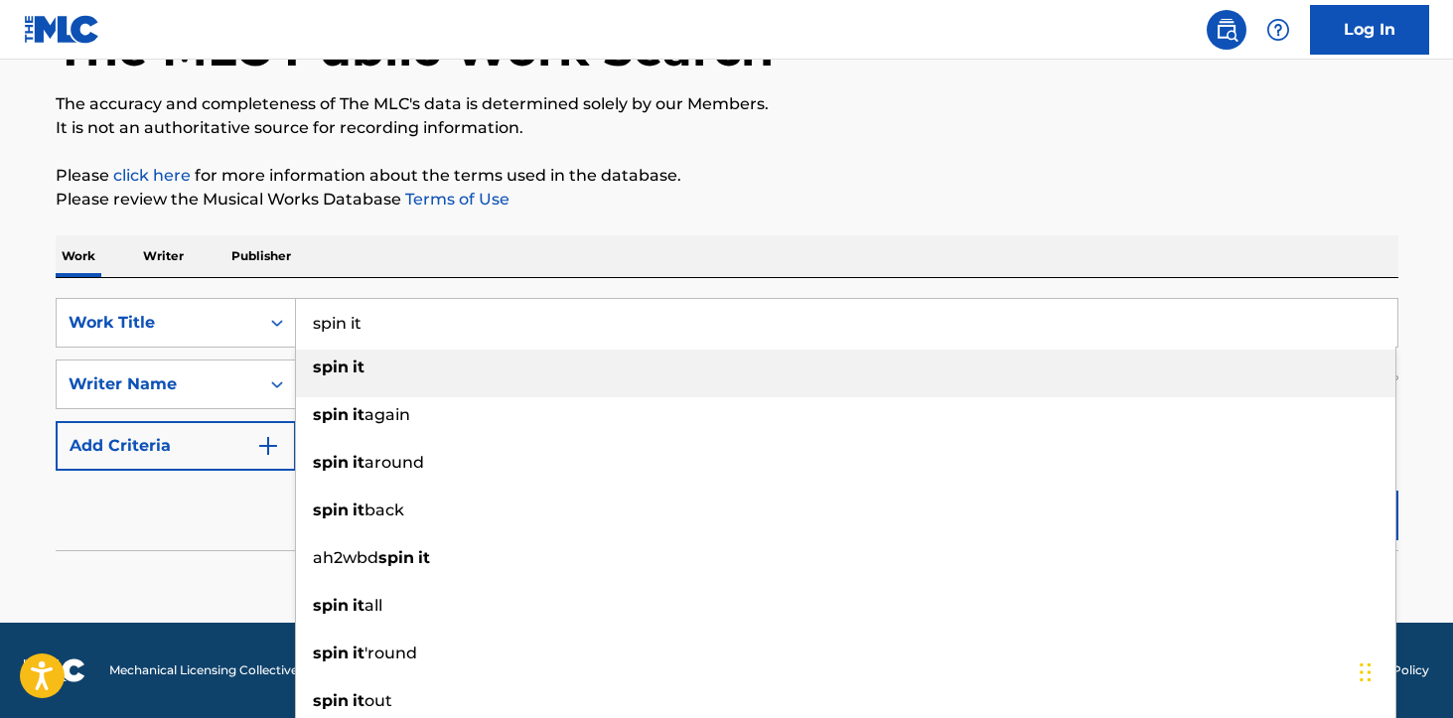
click at [415, 308] on input "spin it" at bounding box center [847, 323] width 1102 height 48
paste input "“Chaos"
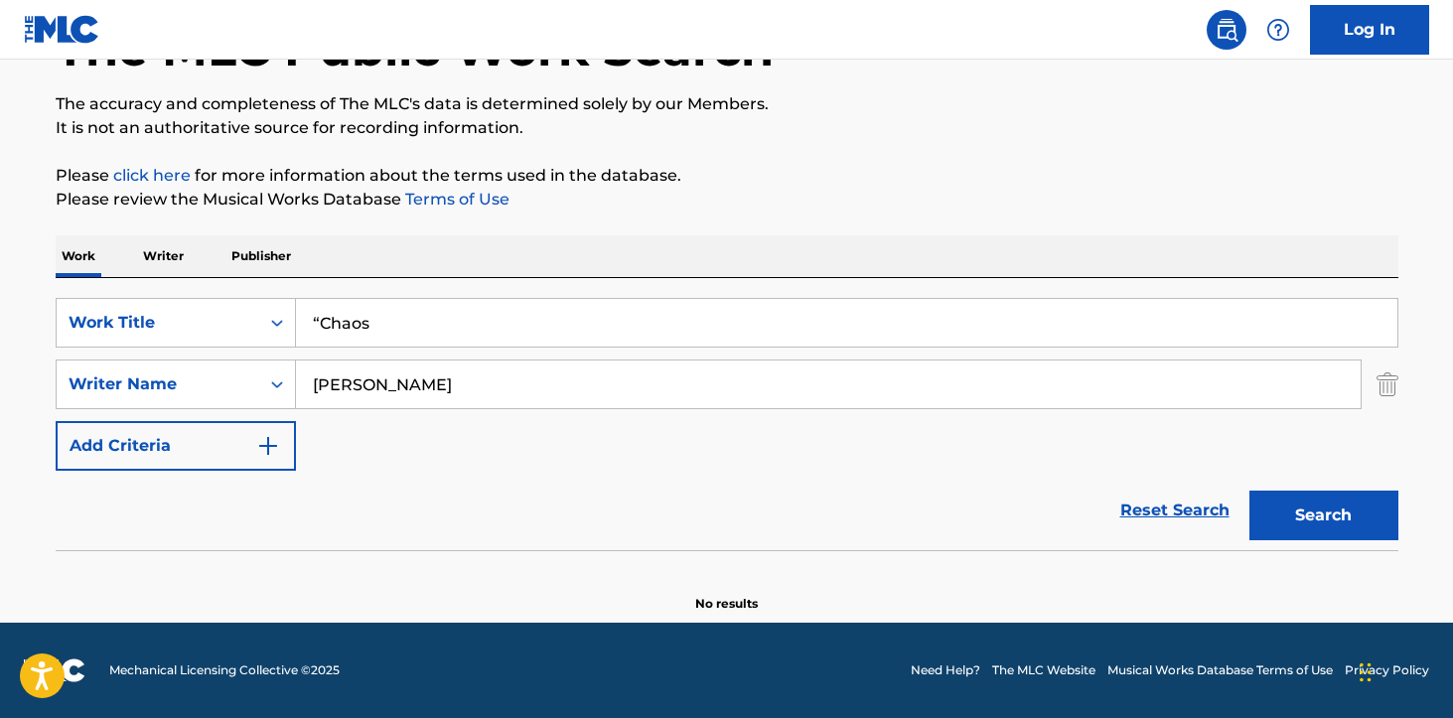
click at [319, 325] on input "“Chaos" at bounding box center [847, 323] width 1102 height 48
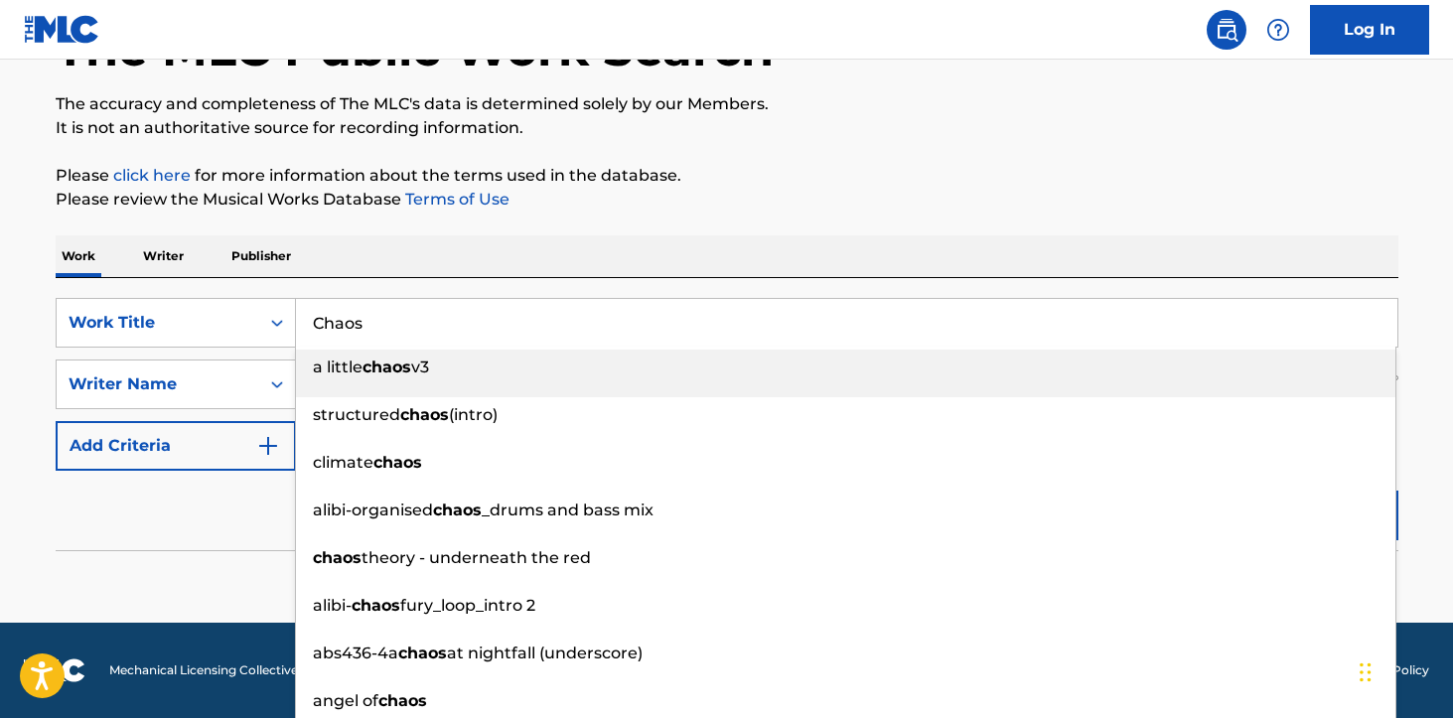
type input "Chaos"
click at [645, 236] on div "Work Writer Publisher" at bounding box center [727, 256] width 1343 height 42
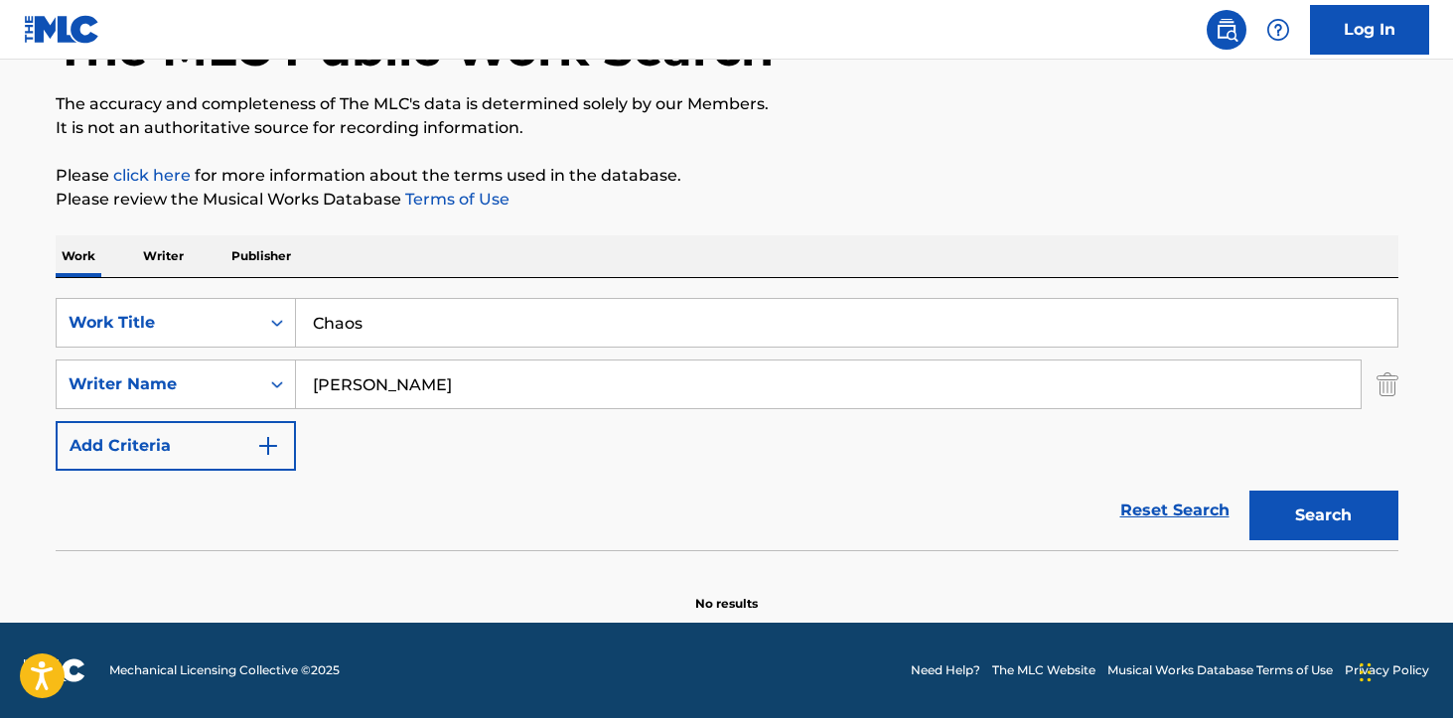
click at [377, 374] on input "[PERSON_NAME]" at bounding box center [828, 385] width 1065 height 48
type input "[PERSON_NAME]"
click at [1373, 502] on button "Search" at bounding box center [1324, 516] width 149 height 50
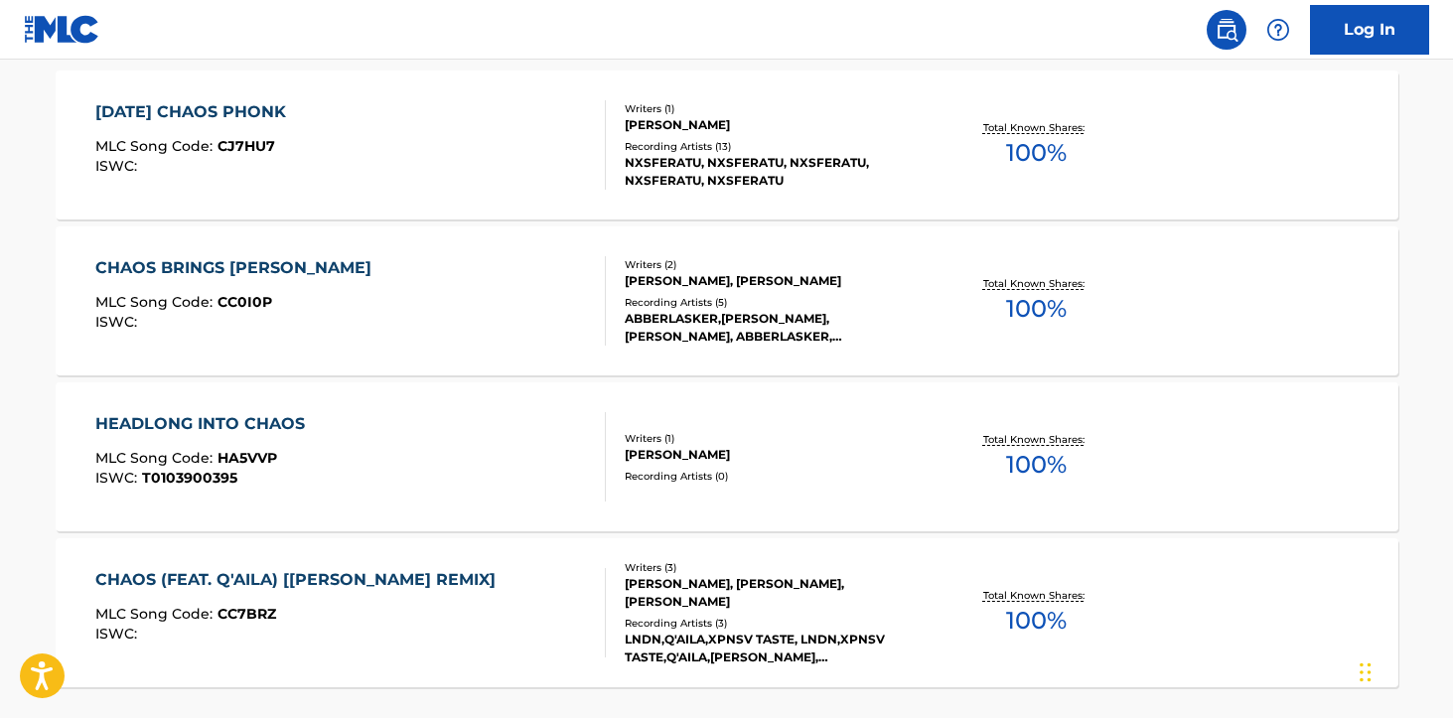
scroll to position [672, 0]
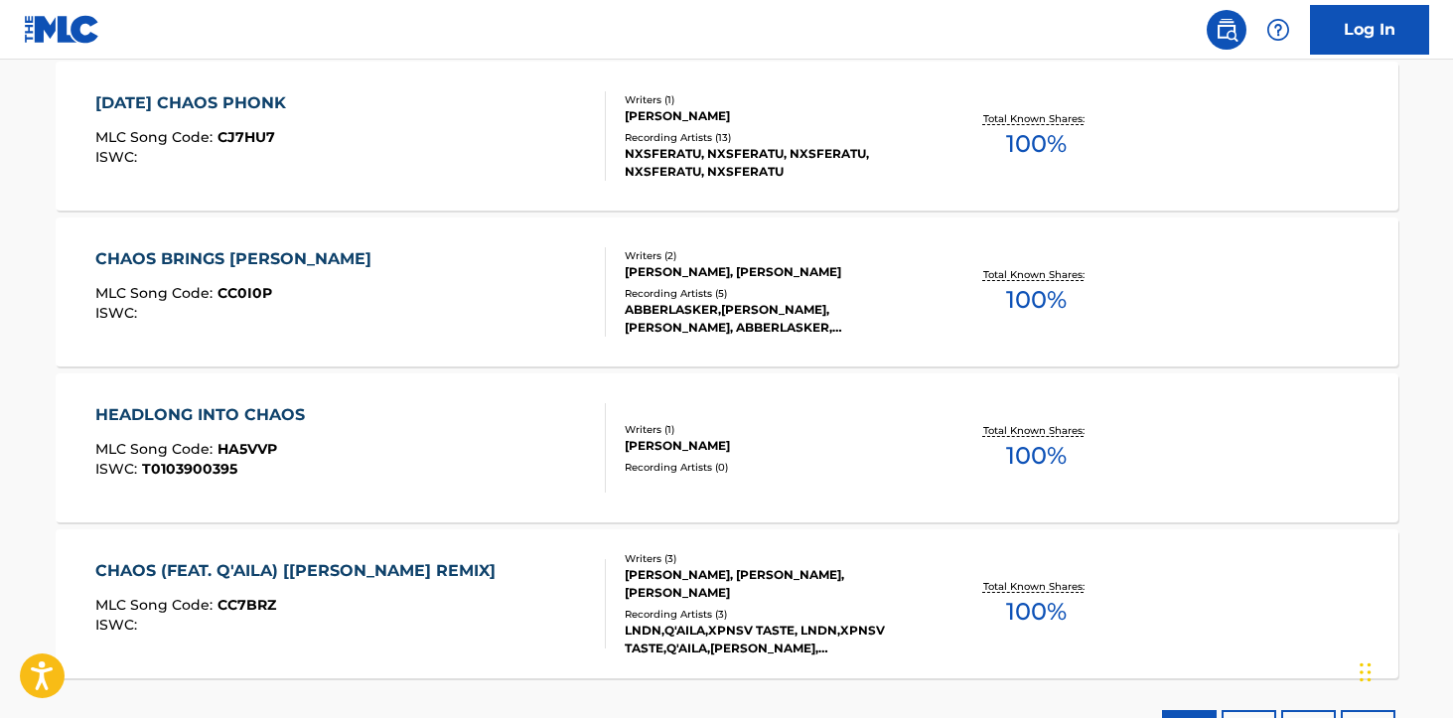
click at [683, 605] on div "Writers ( 3 ) [PERSON_NAME], [PERSON_NAME], [PERSON_NAME] Recording Artists ( 3…" at bounding box center [765, 604] width 319 height 106
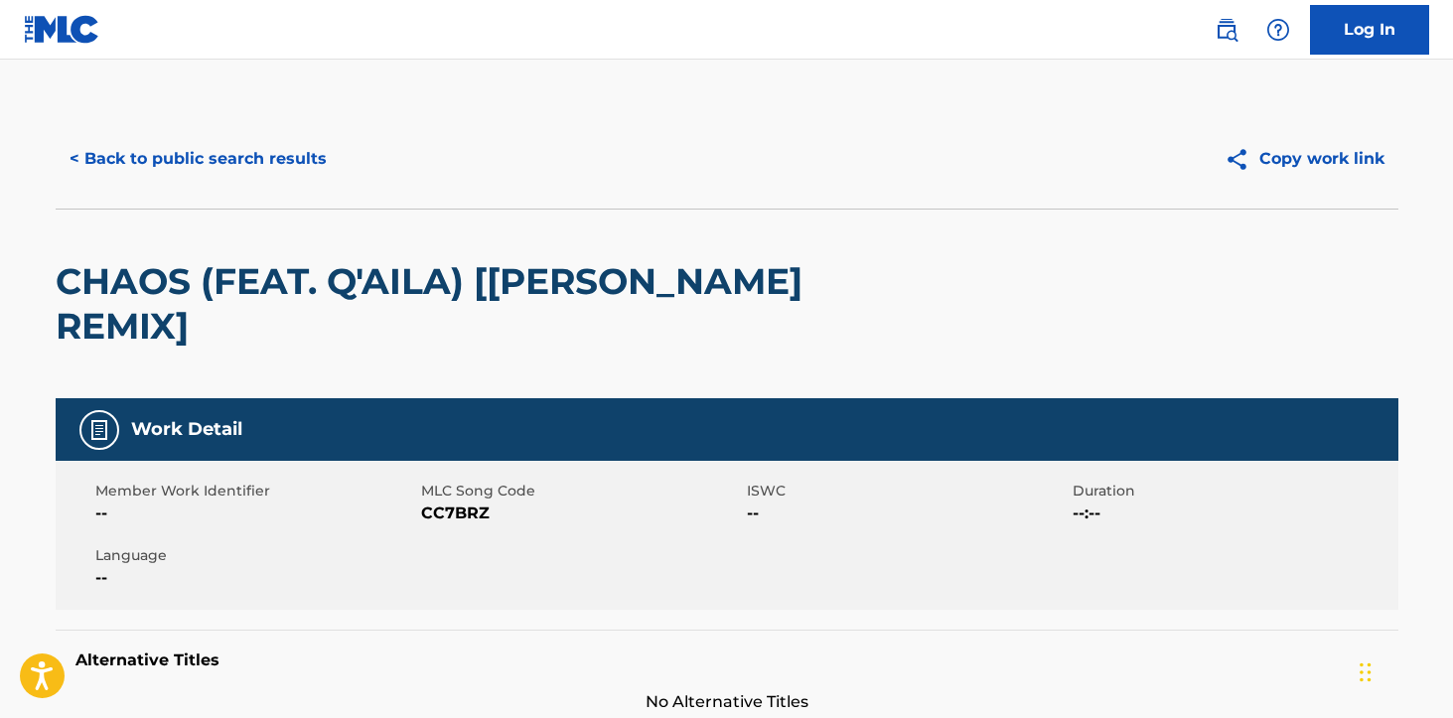
click at [231, 168] on button "< Back to public search results" at bounding box center [198, 159] width 285 height 50
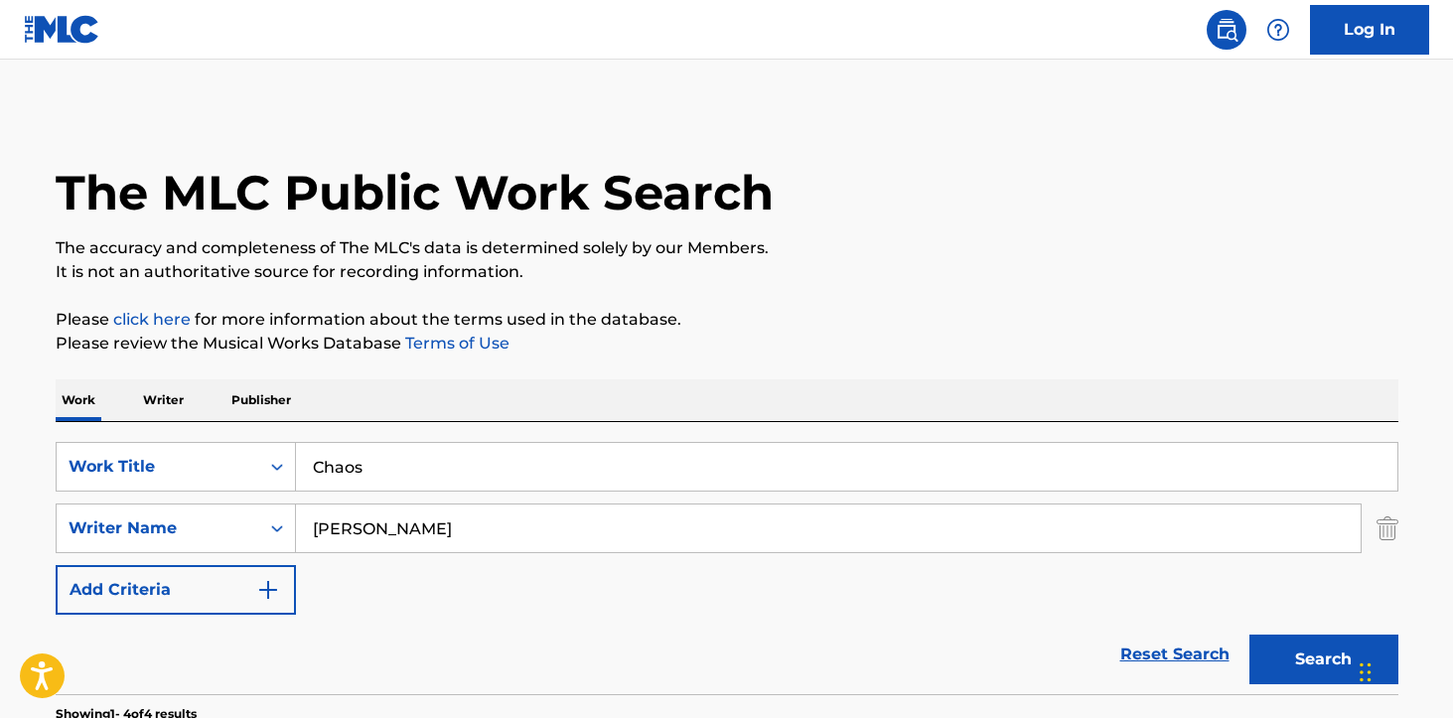
click at [381, 523] on input "[PERSON_NAME]" at bounding box center [828, 529] width 1065 height 48
paste input "Ibanez"
type input "Ibanez"
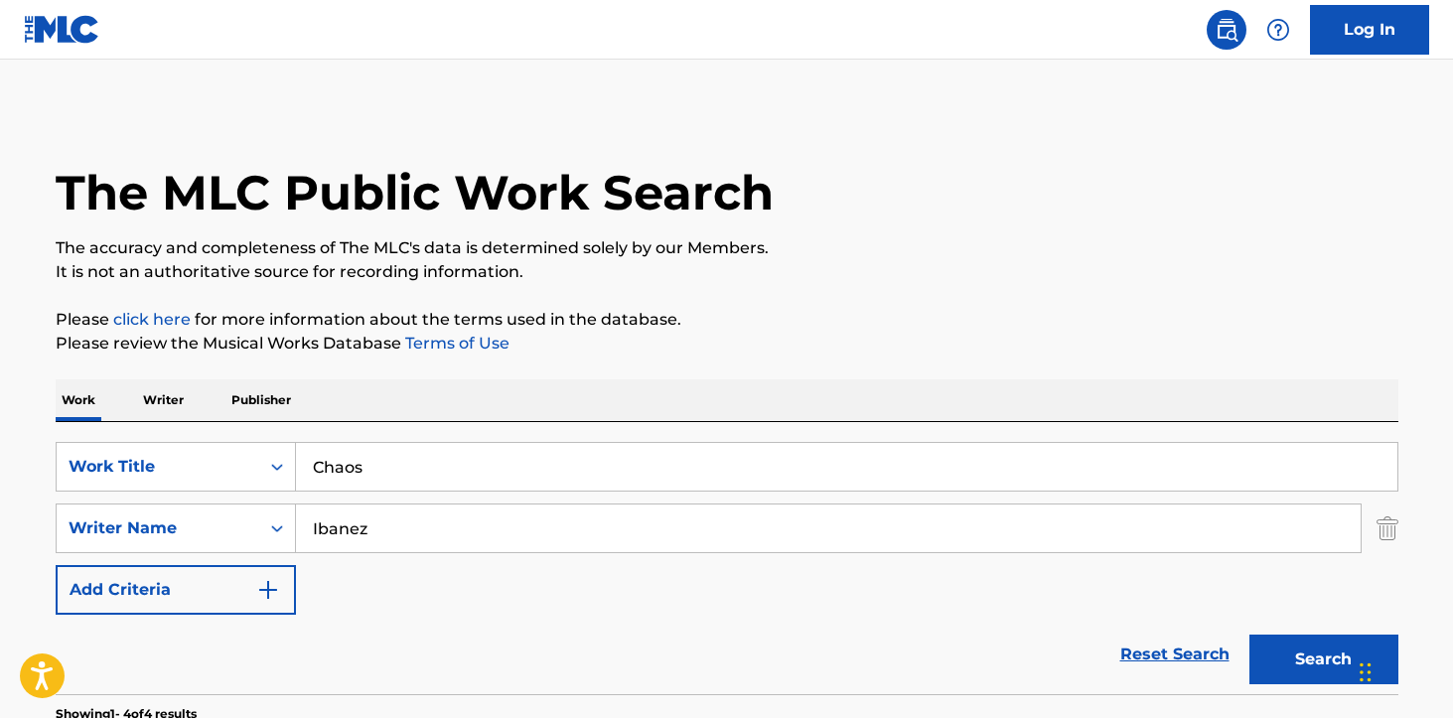
click at [427, 479] on input "Chaos" at bounding box center [847, 467] width 1102 height 48
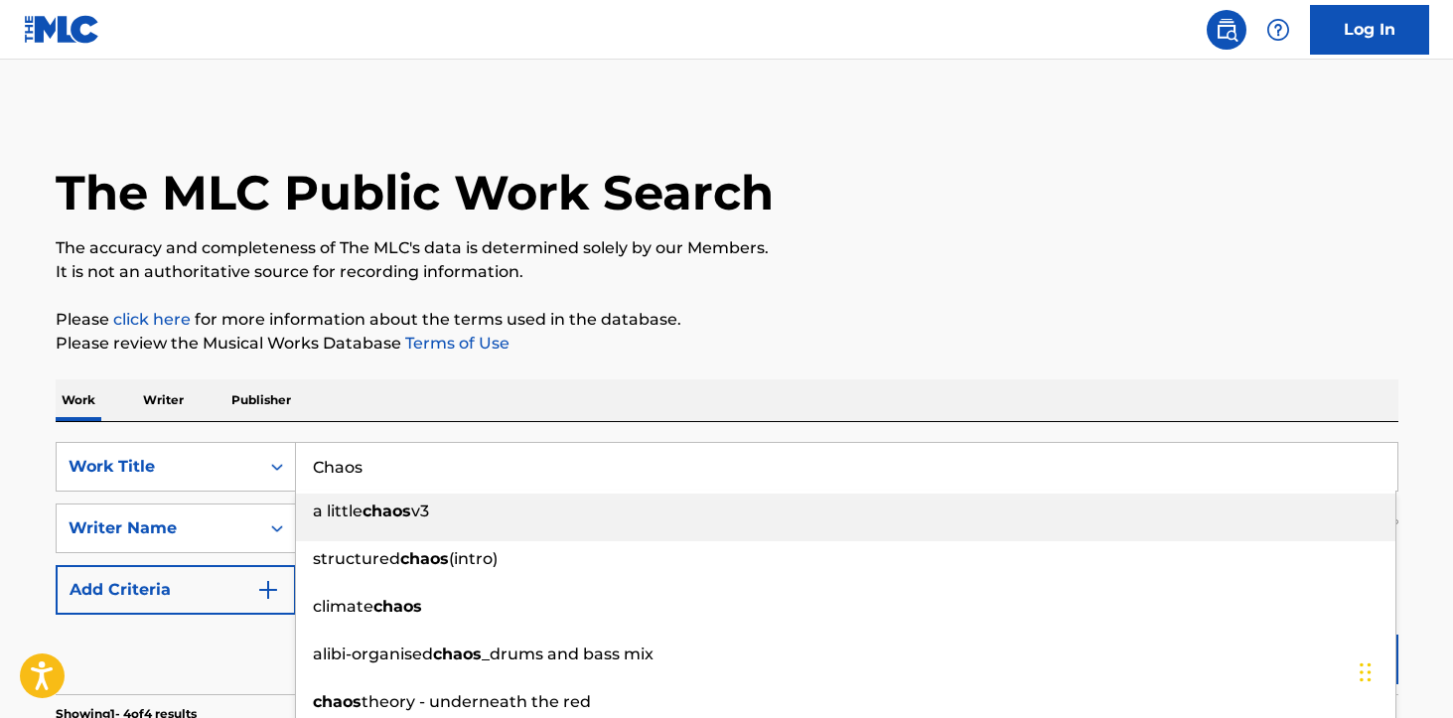
click at [427, 479] on input "Chaos" at bounding box center [847, 467] width 1102 height 48
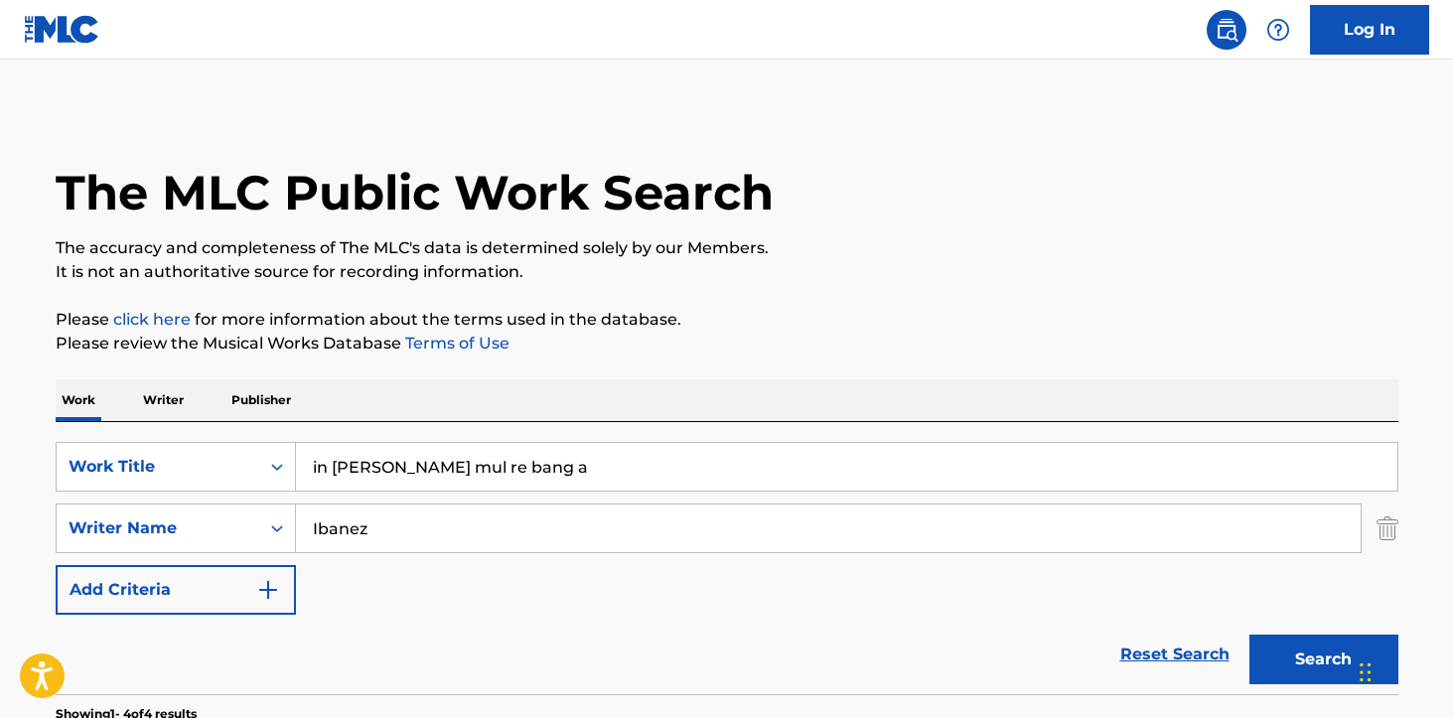
click at [449, 478] on input "in [PERSON_NAME] mul re bang a" at bounding box center [847, 467] width 1102 height 48
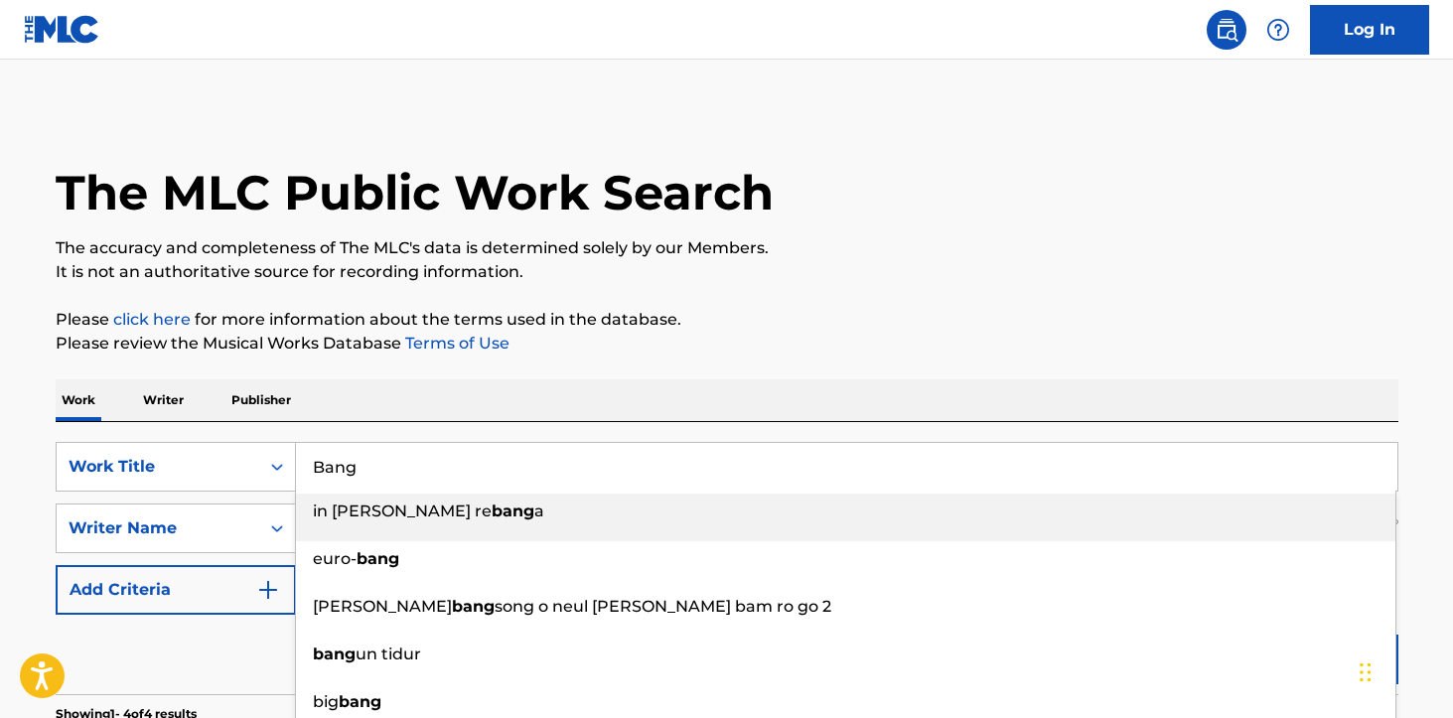
type input "Bang"
click at [990, 230] on div "The MLC Public Work Search" at bounding box center [727, 181] width 1343 height 145
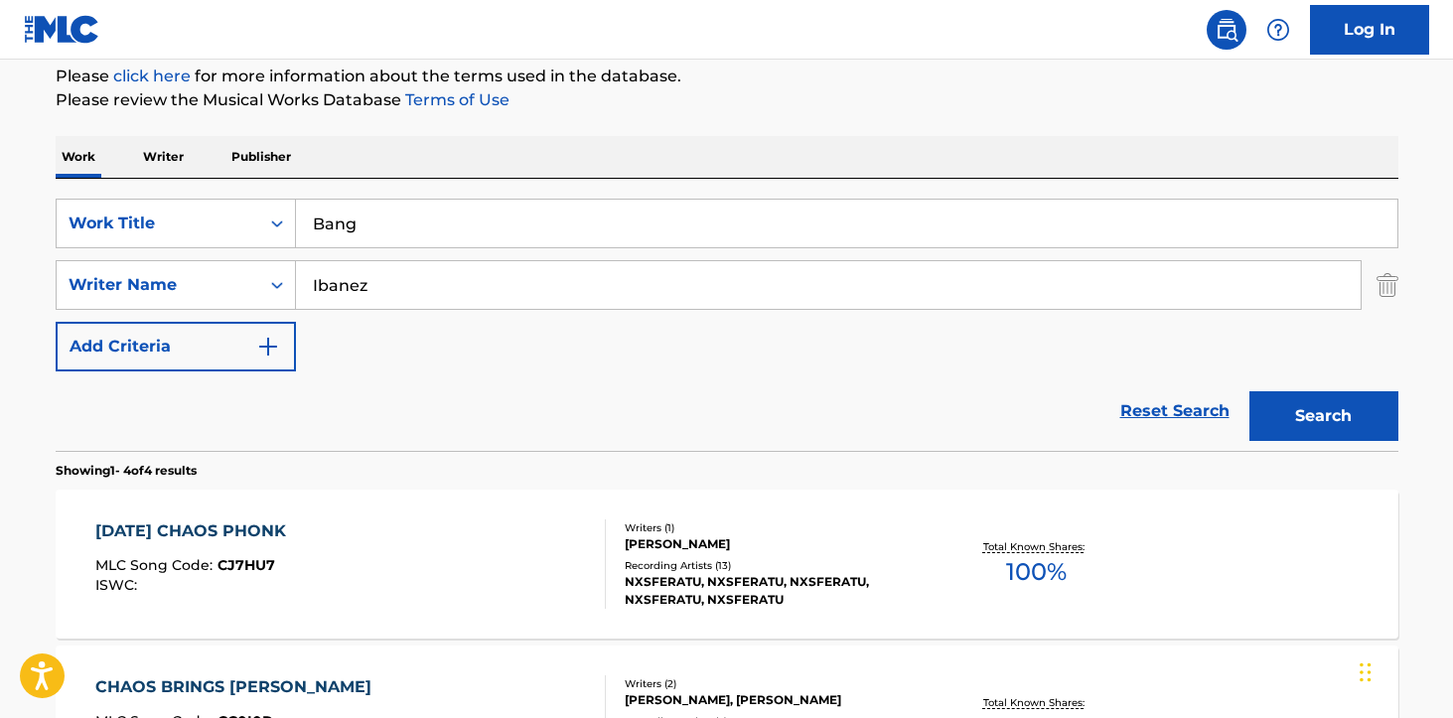
click at [1303, 407] on button "Search" at bounding box center [1324, 416] width 149 height 50
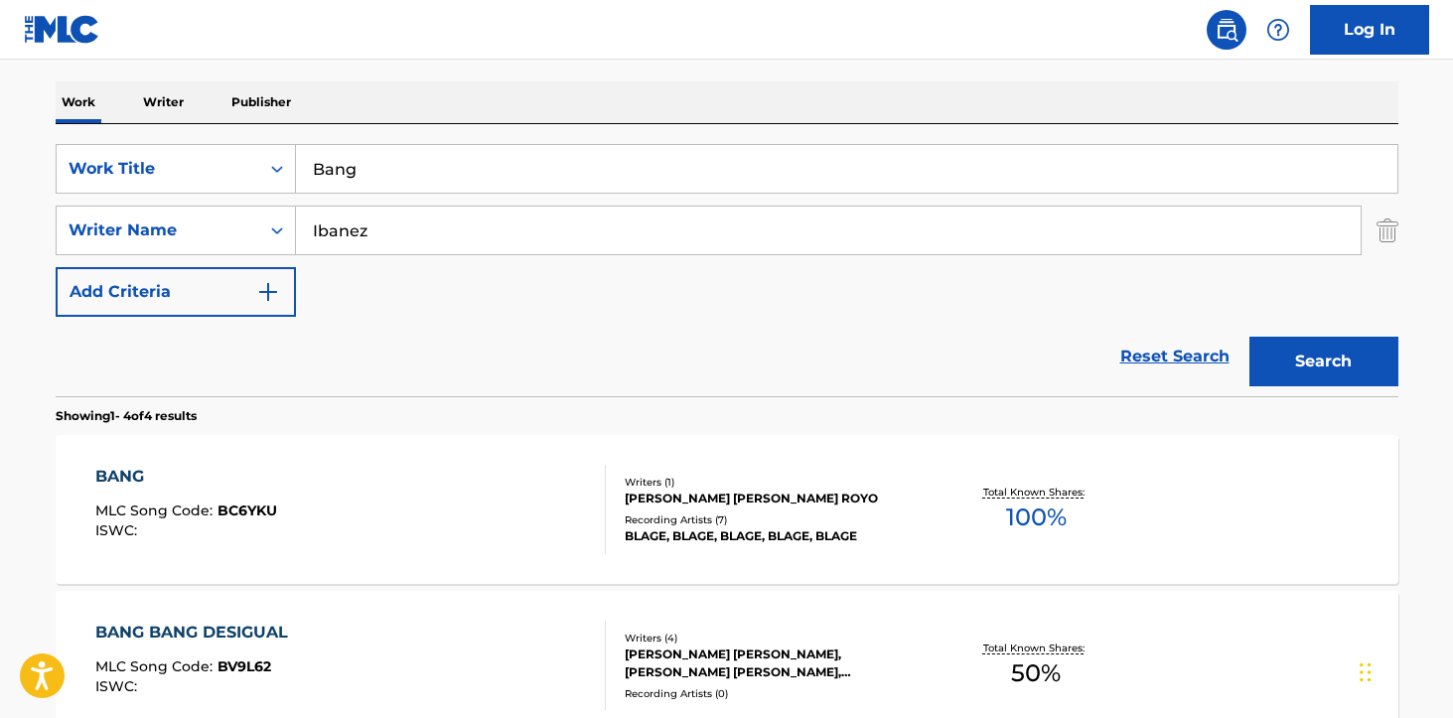
scroll to position [312, 0]
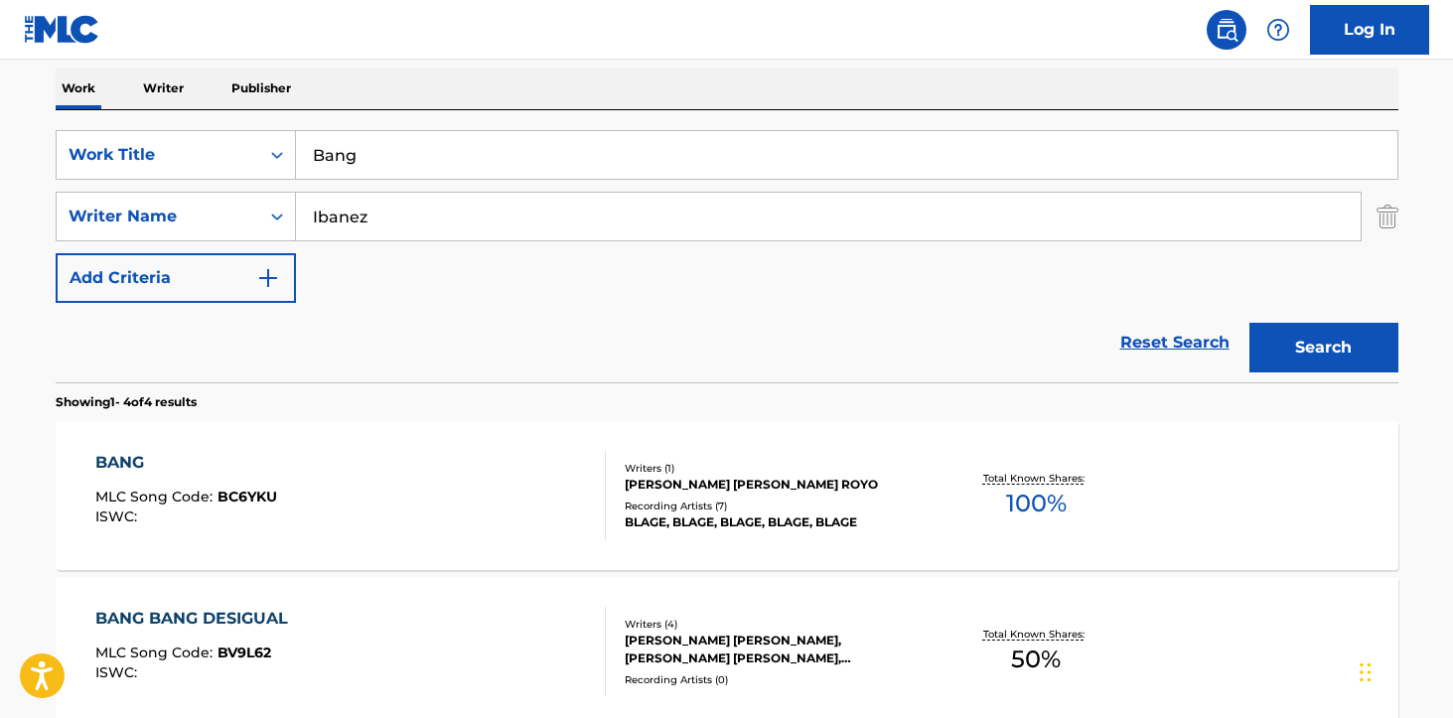
click at [739, 507] on div "Recording Artists ( 7 )" at bounding box center [775, 506] width 300 height 15
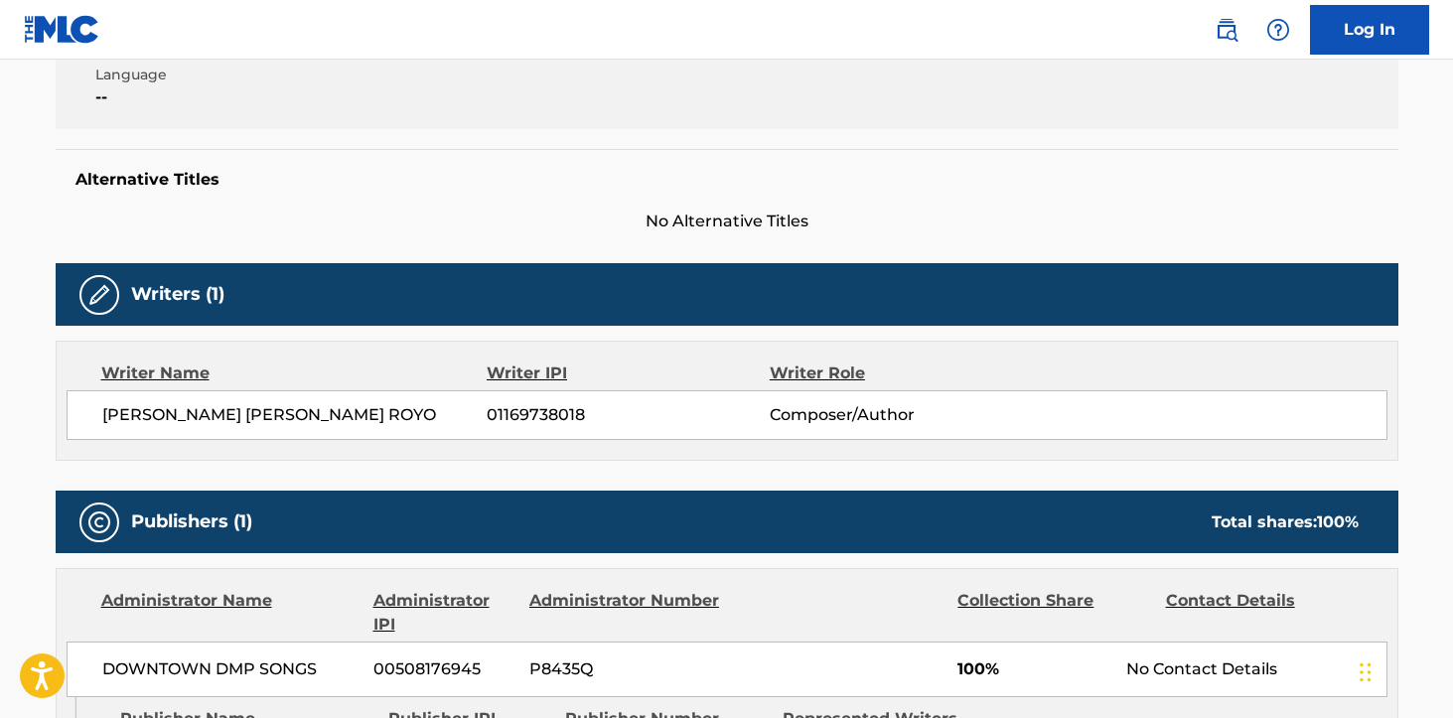
scroll to position [435, 0]
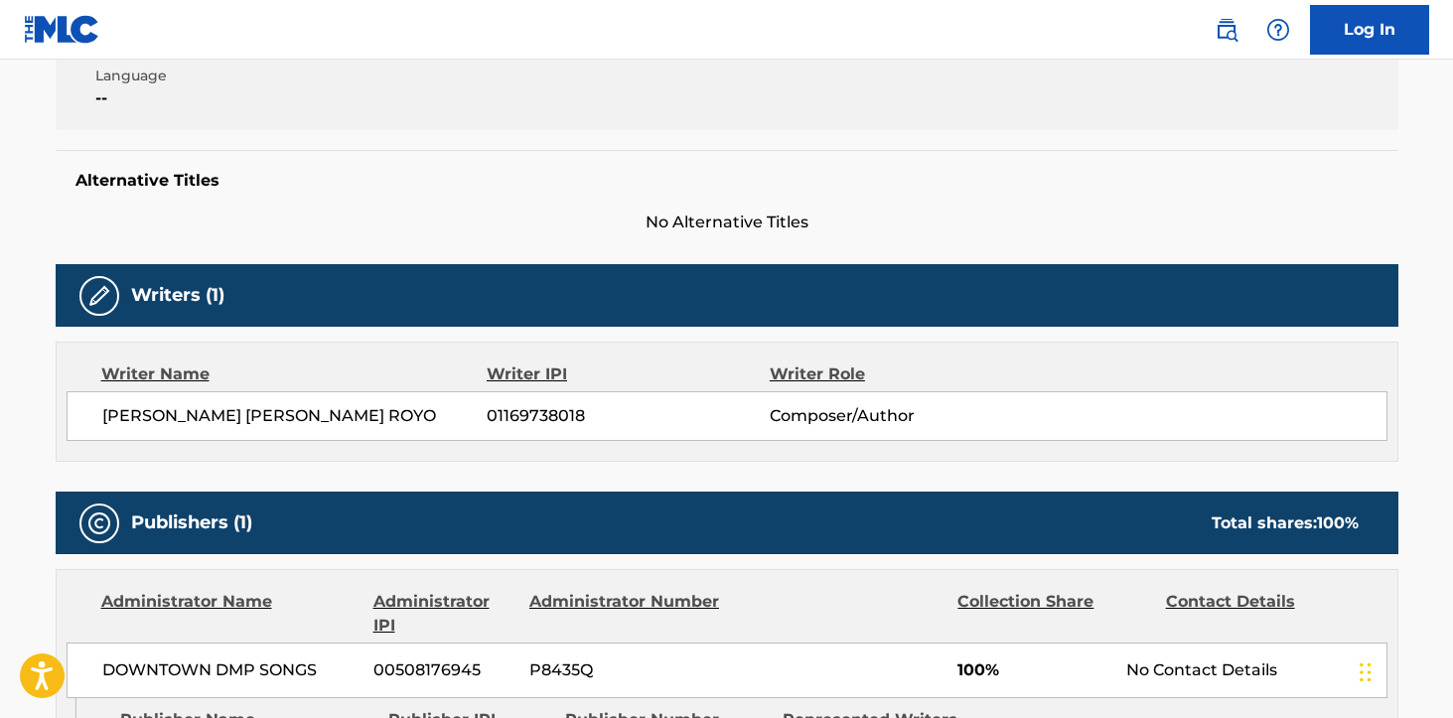
click at [264, 420] on span "[PERSON_NAME] [PERSON_NAME] ROYO" at bounding box center [294, 416] width 385 height 24
copy span "IBANEZ"
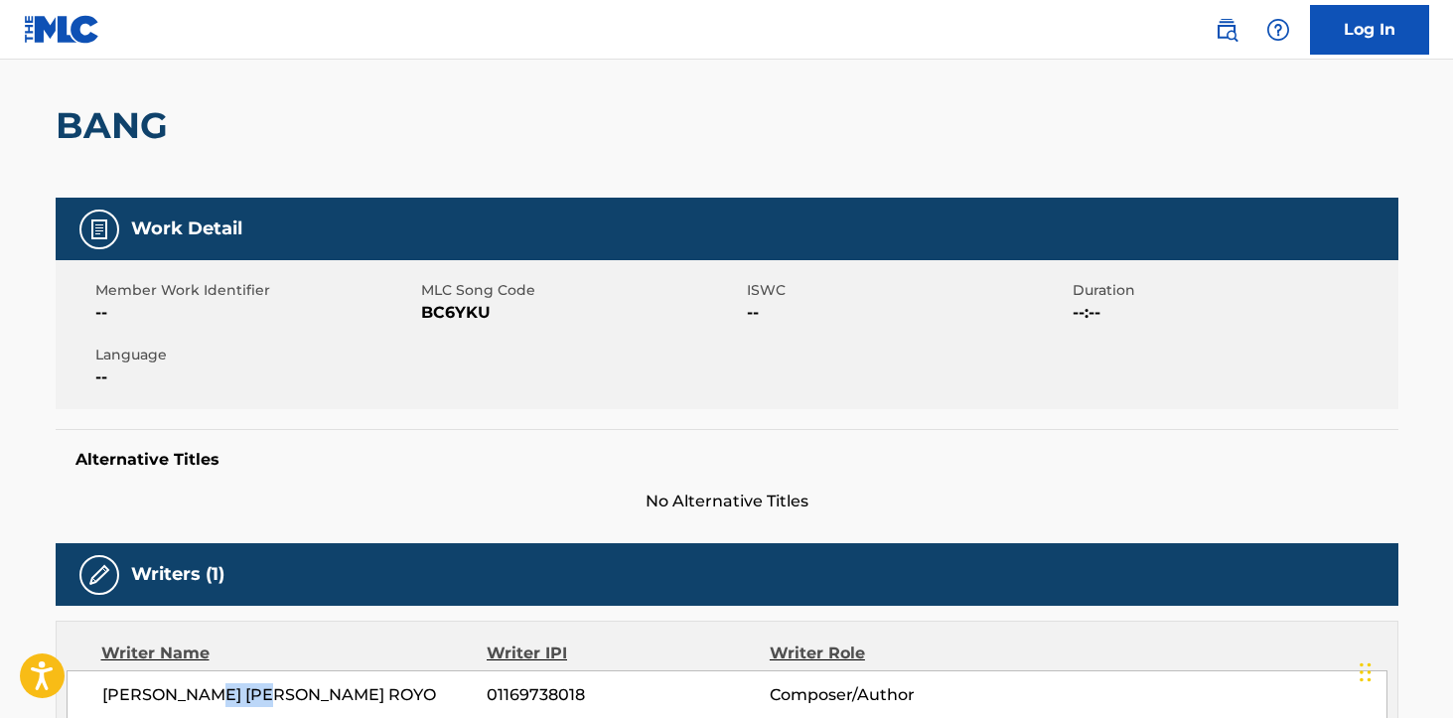
scroll to position [0, 0]
